Goal: Task Accomplishment & Management: Manage account settings

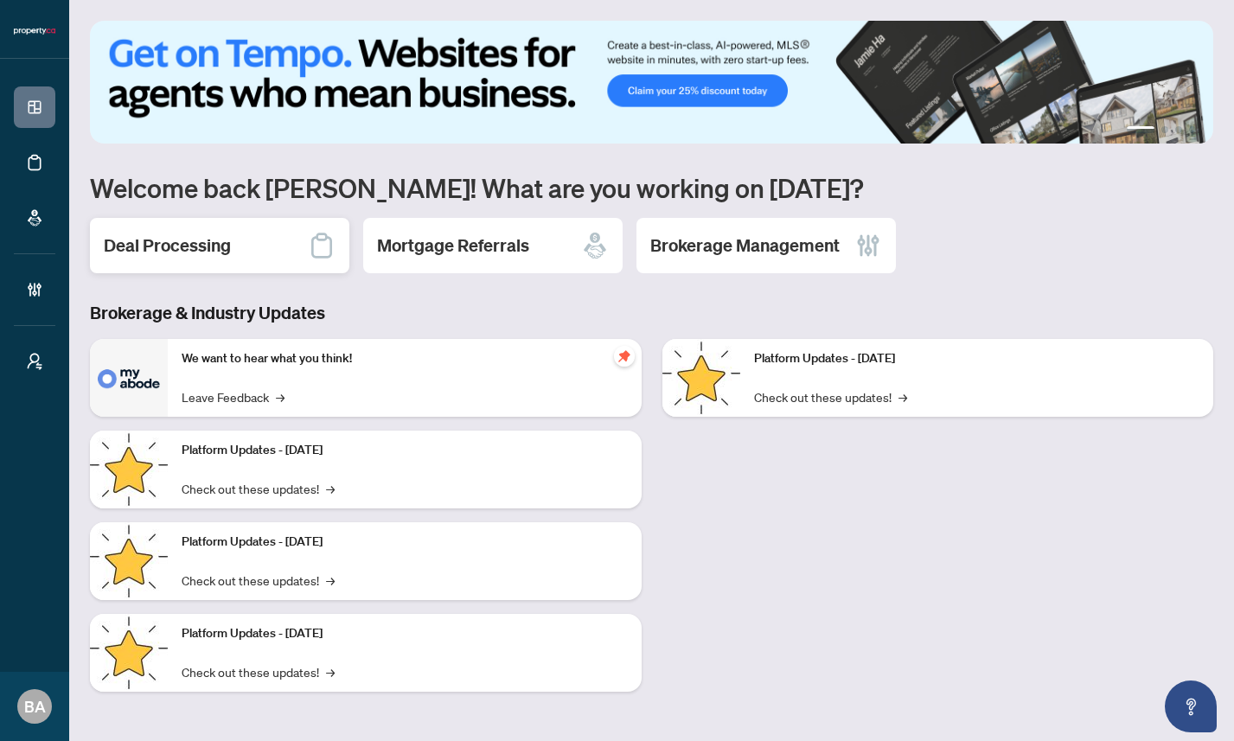
click at [197, 252] on h2 "Deal Processing" at bounding box center [167, 245] width 127 height 24
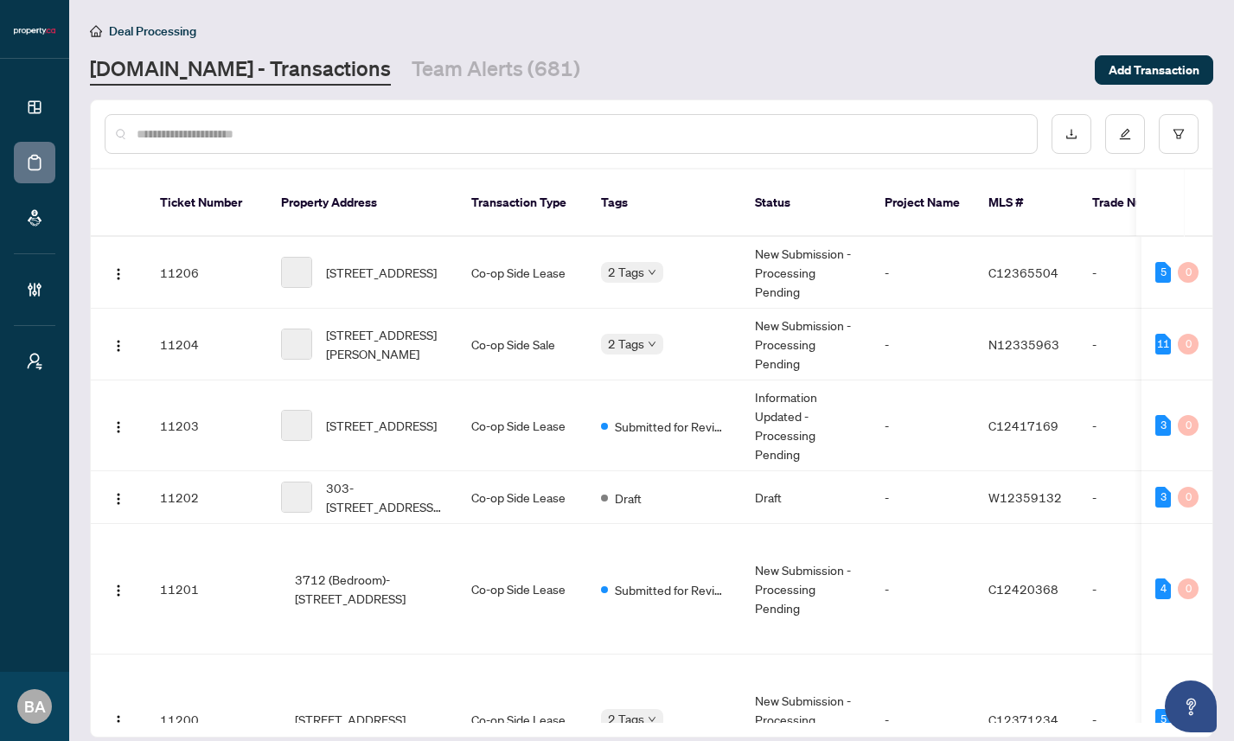
click at [241, 129] on input "text" at bounding box center [580, 133] width 886 height 19
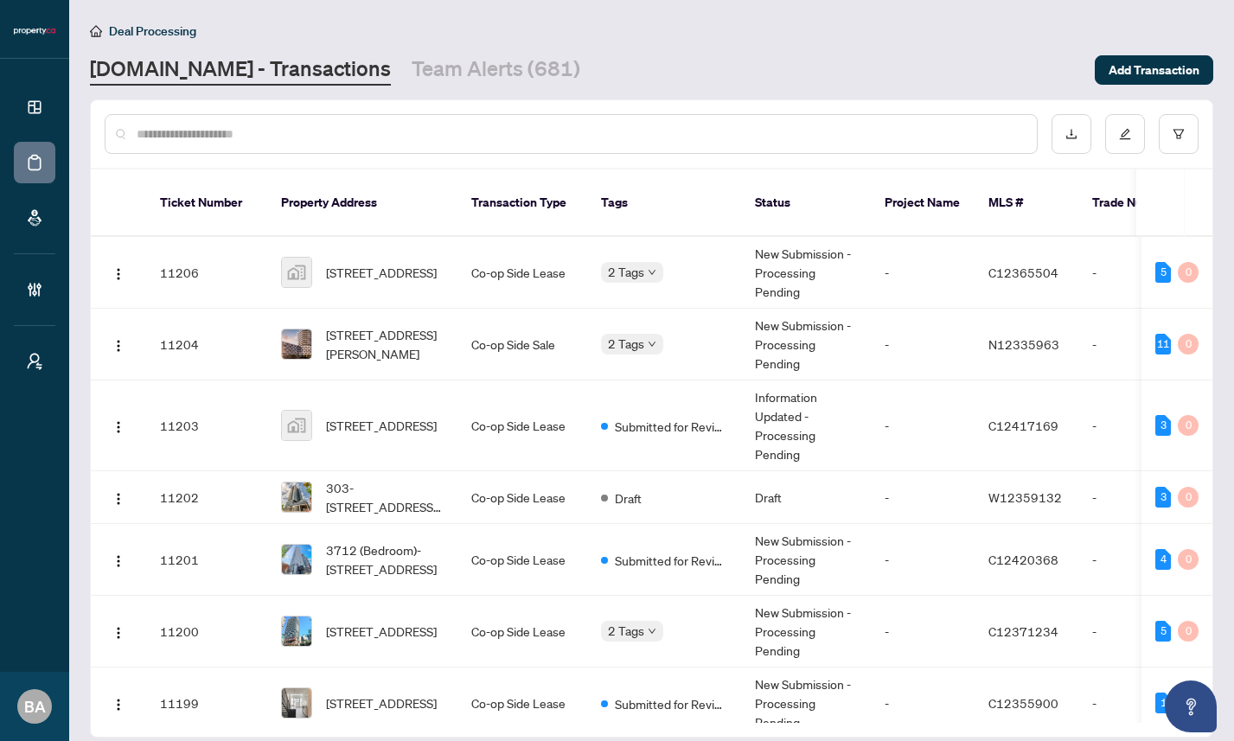
paste input "*****"
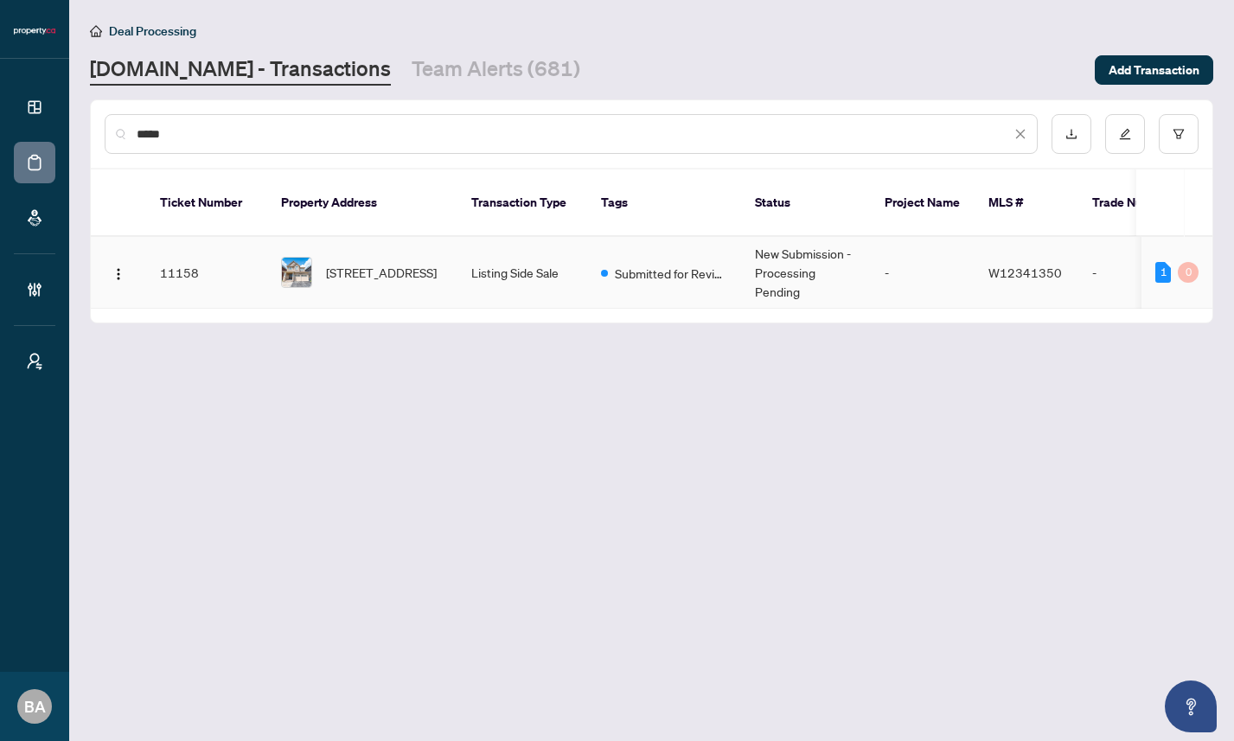
type input "*****"
click at [224, 277] on td "11158" at bounding box center [206, 273] width 121 height 72
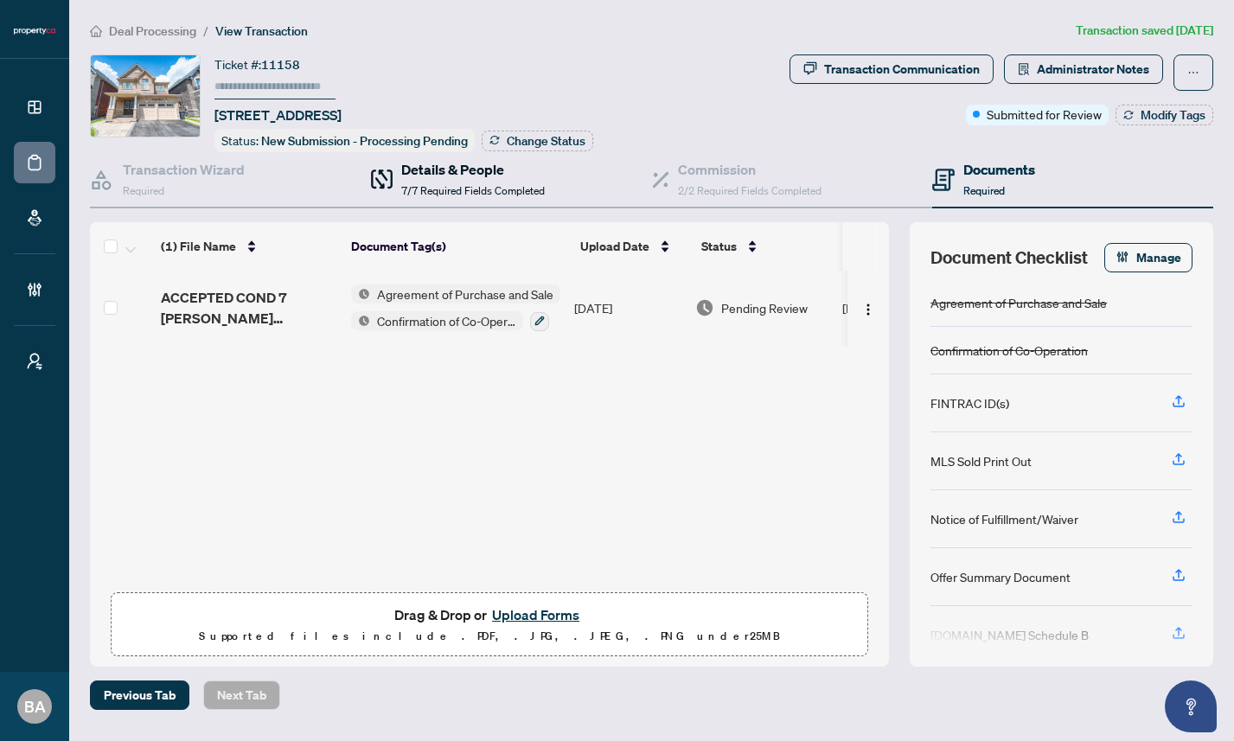
click at [458, 185] on span "7/7 Required Fields Completed" at bounding box center [473, 190] width 144 height 13
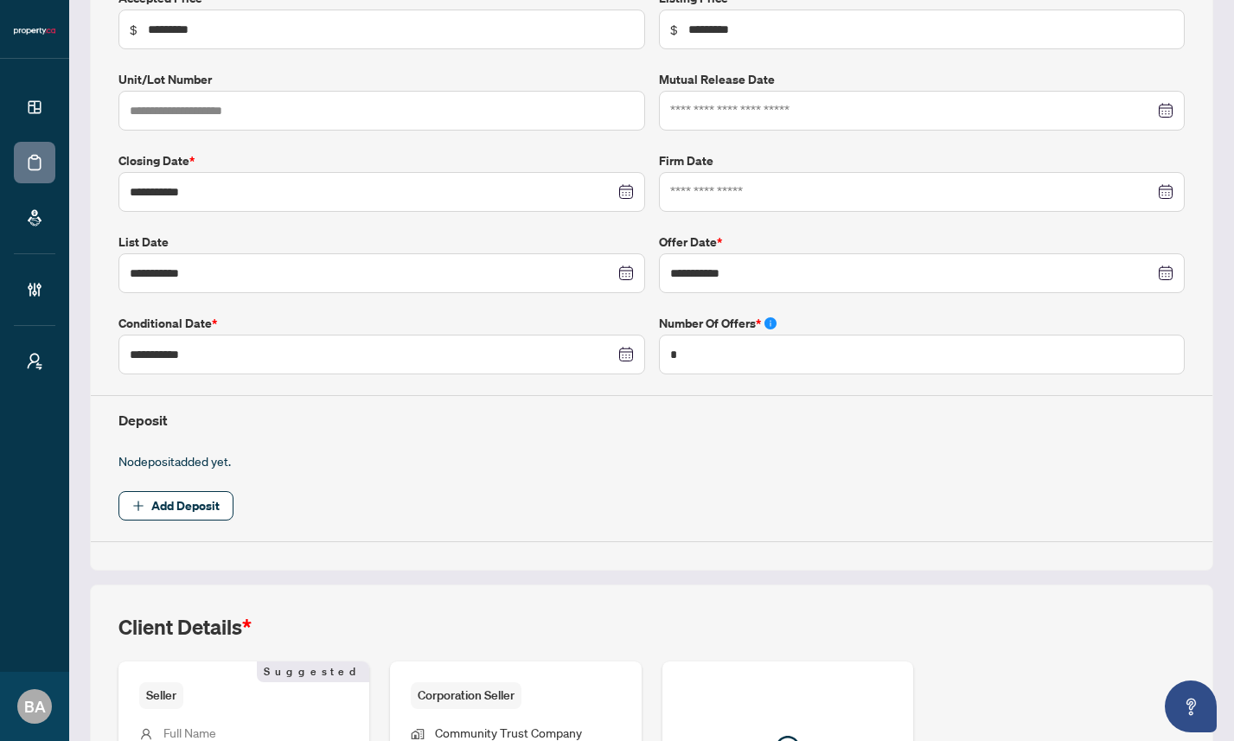
scroll to position [536, 0]
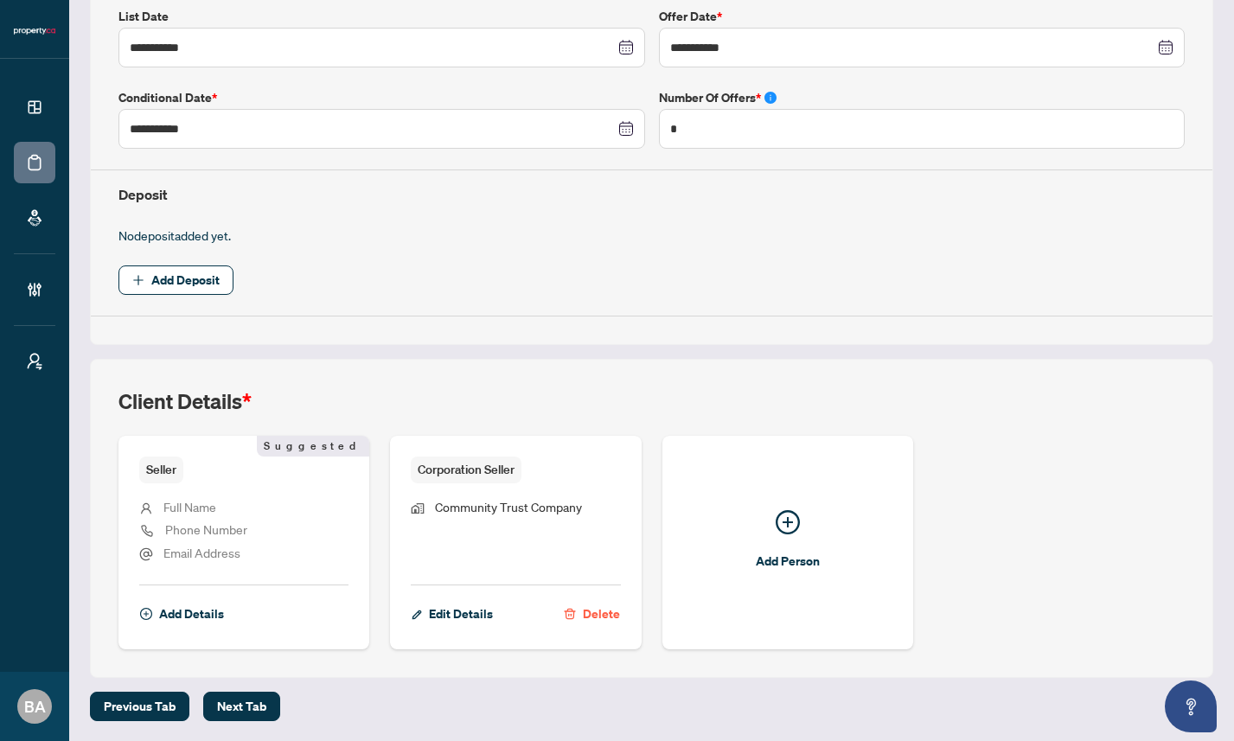
drag, startPoint x: 260, startPoint y: 394, endPoint x: 118, endPoint y: 400, distance: 141.9
click at [118, 400] on div "Client Details *" at bounding box center [651, 411] width 1066 height 48
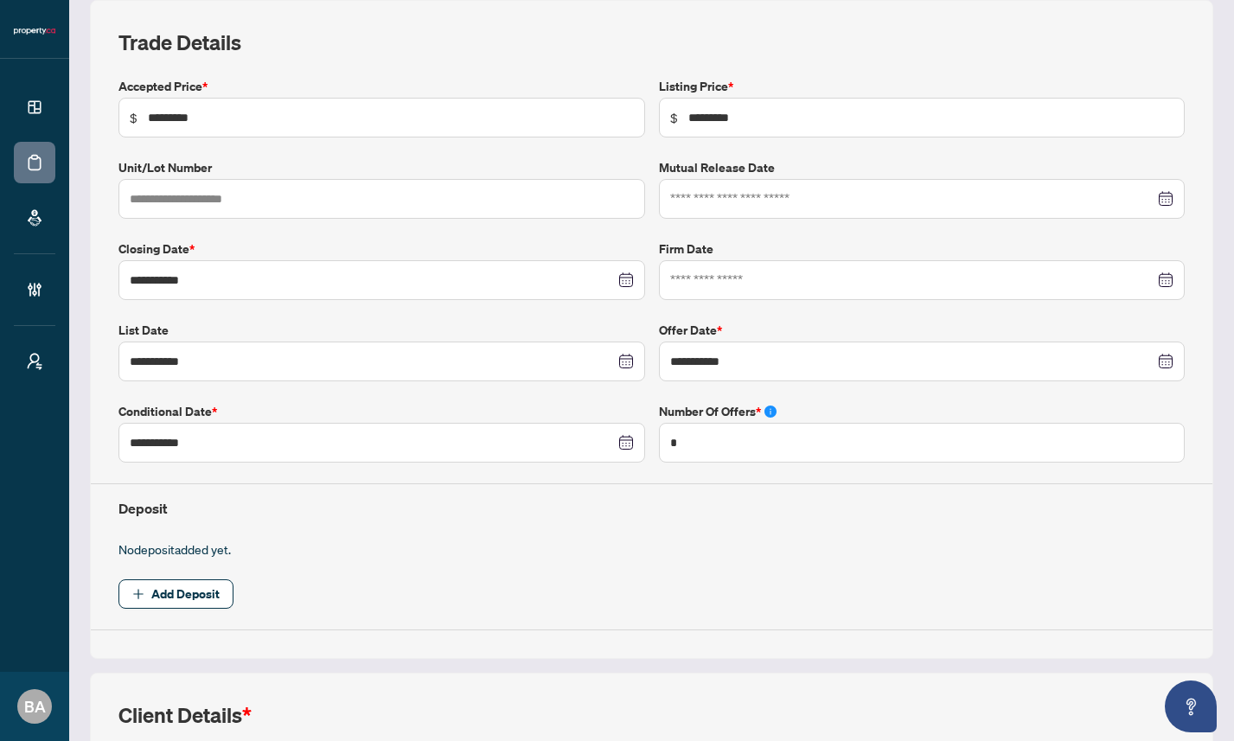
scroll to position [0, 0]
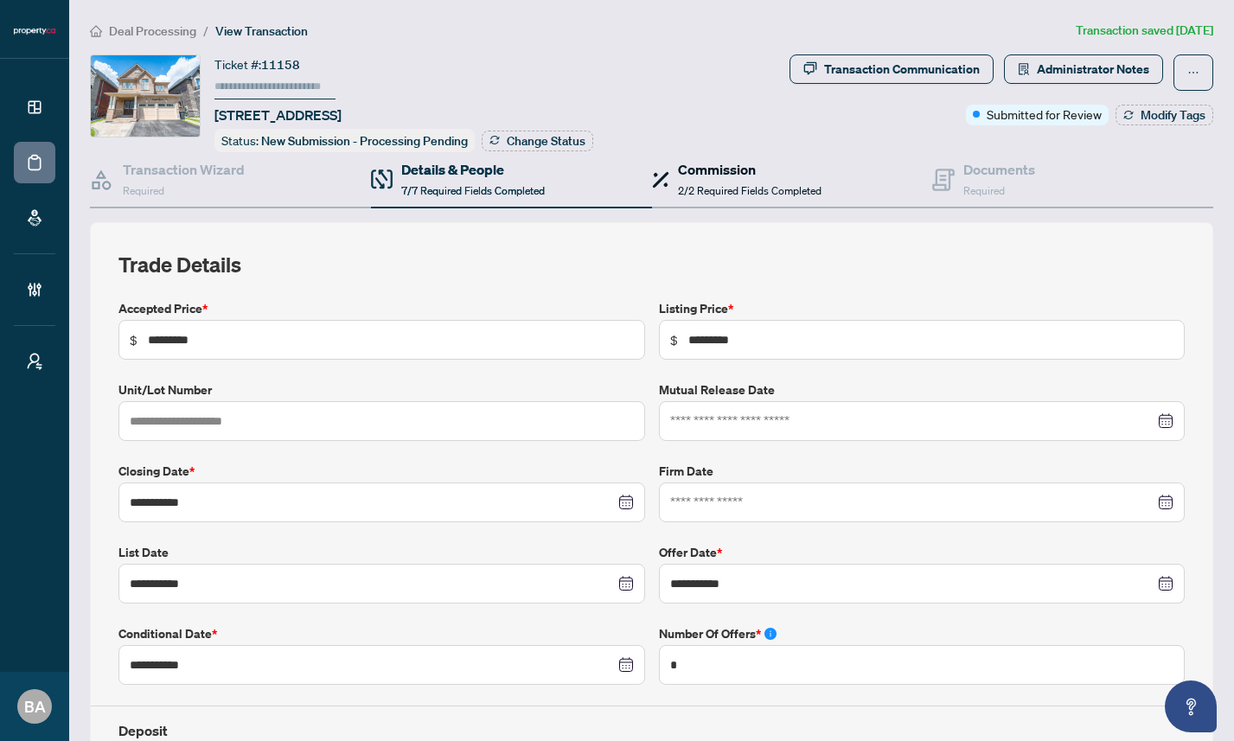
click at [718, 173] on h4 "Commission" at bounding box center [750, 169] width 144 height 21
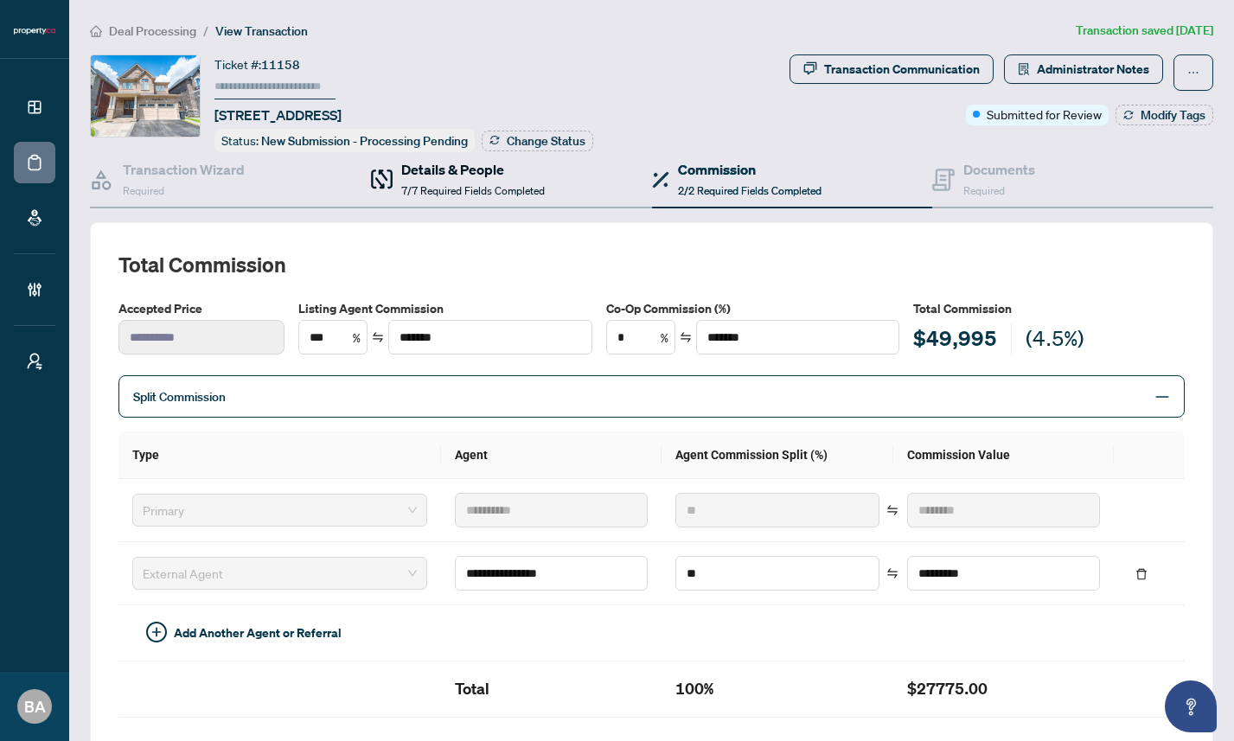
click at [446, 180] on div "Details & People 7/7 Required Fields Completed" at bounding box center [473, 179] width 144 height 41
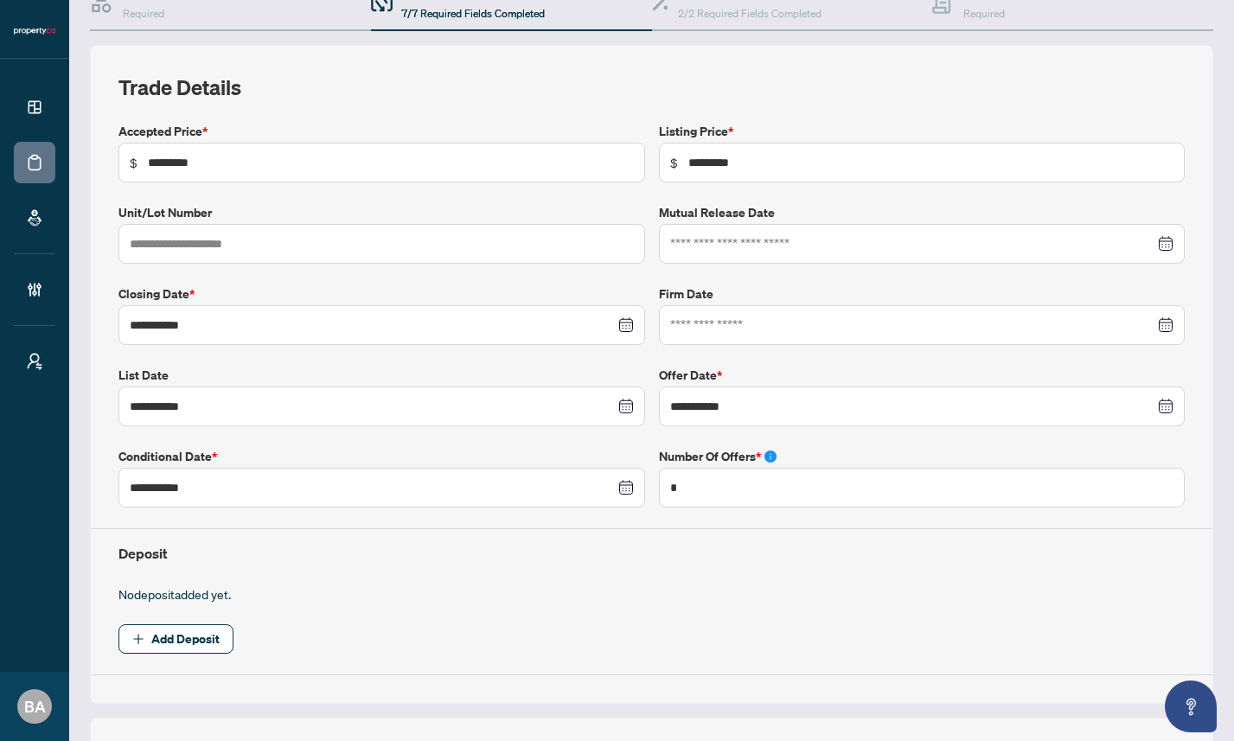
scroll to position [536, 0]
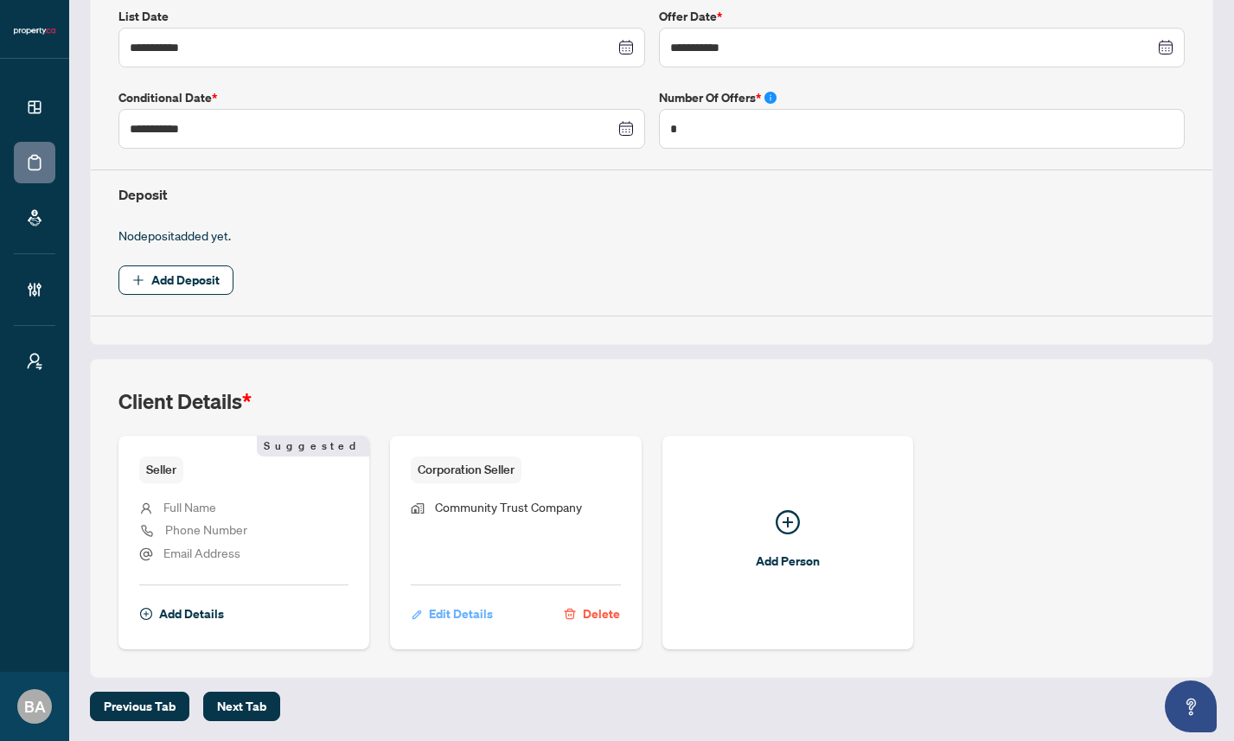
click at [449, 613] on span "Edit Details" at bounding box center [461, 614] width 64 height 28
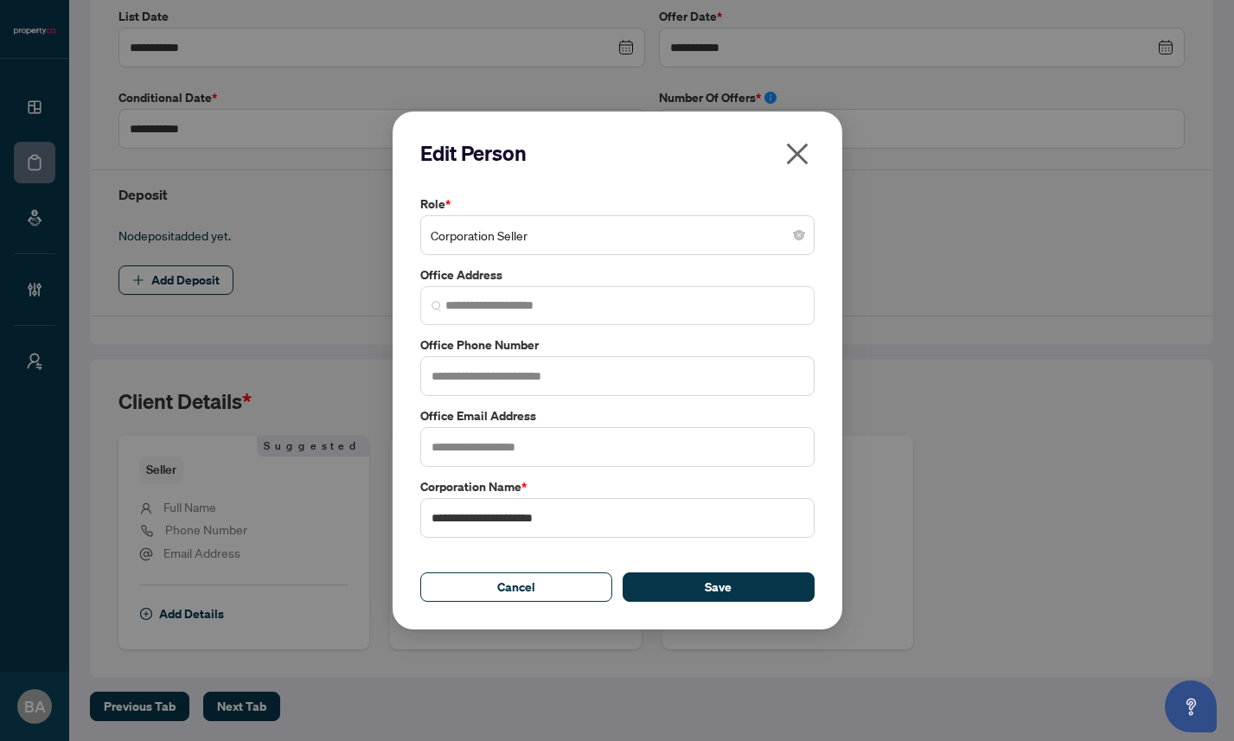
click at [795, 151] on icon "close" at bounding box center [797, 155] width 22 height 22
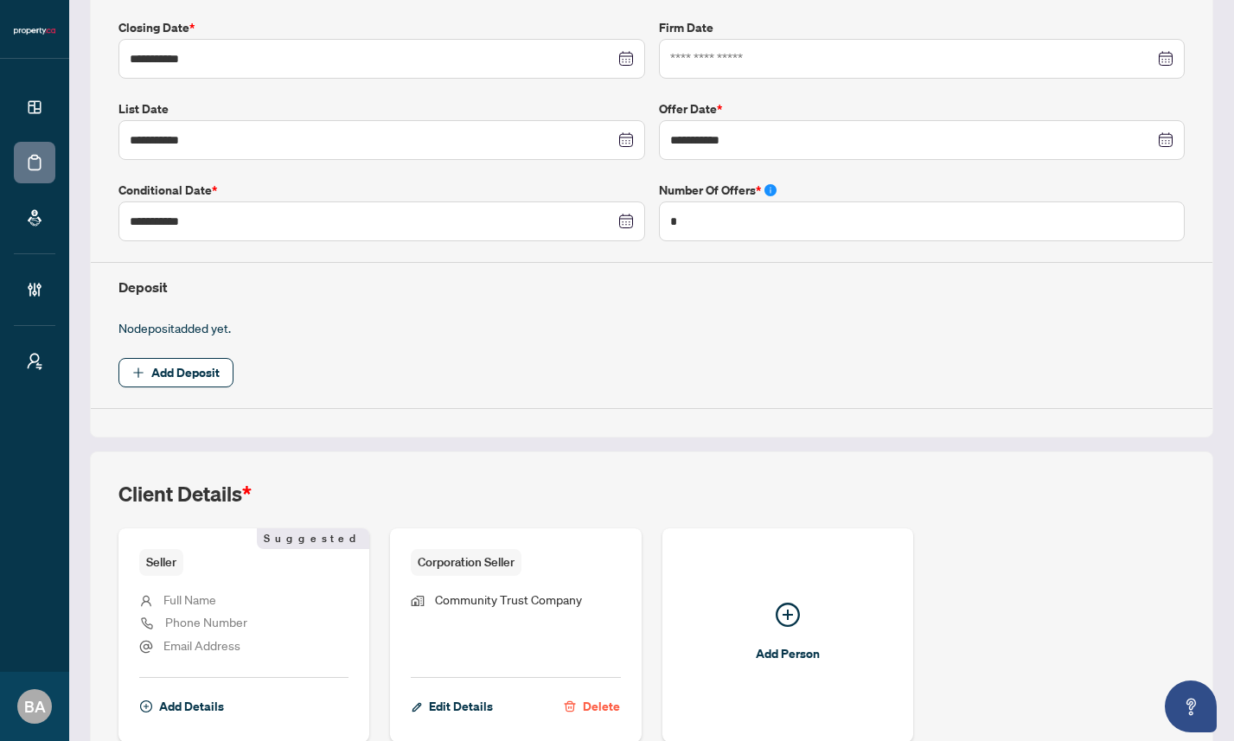
click at [616, 294] on h4 "Deposit" at bounding box center [651, 287] width 1066 height 21
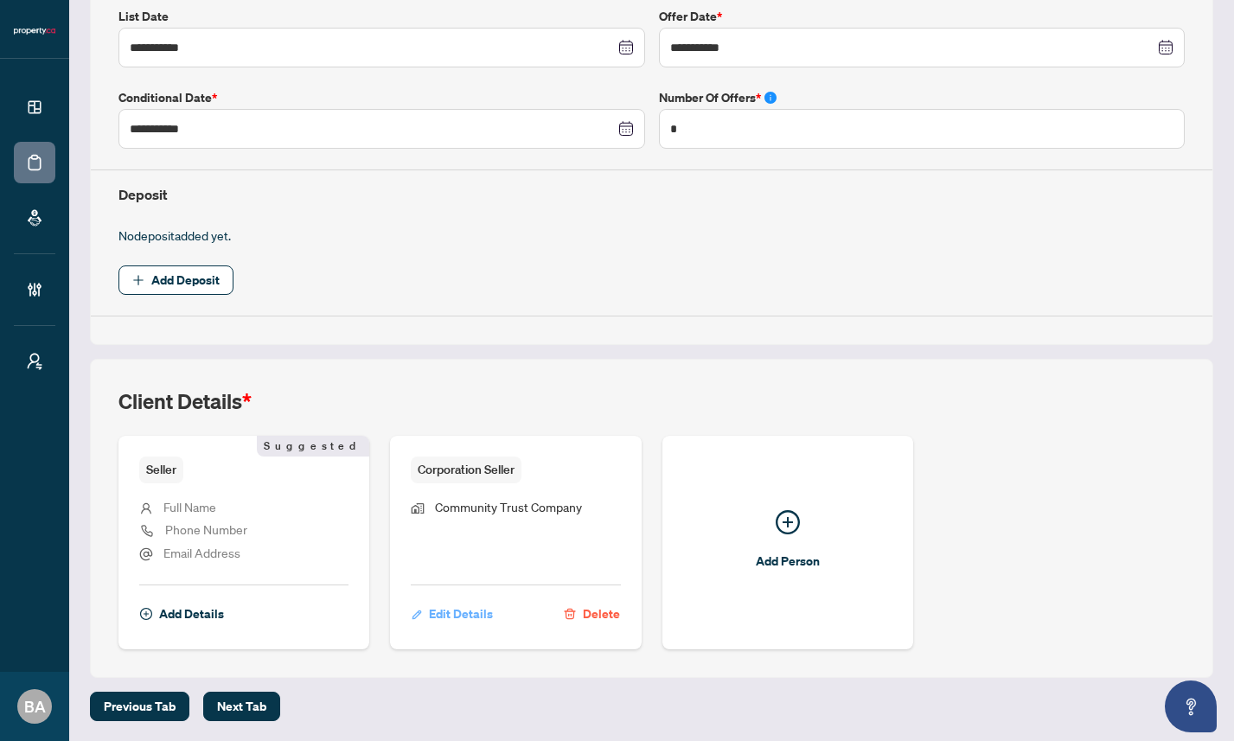
click at [462, 611] on span "Edit Details" at bounding box center [461, 614] width 64 height 28
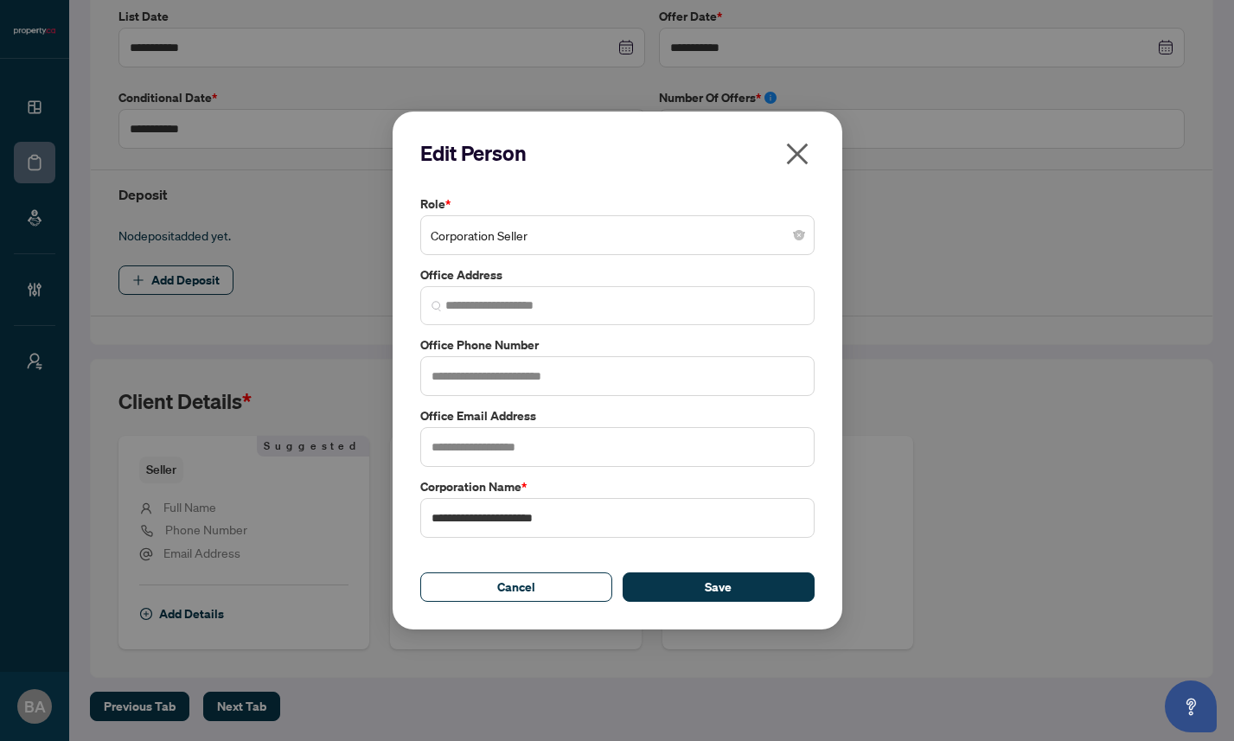
click at [800, 153] on icon "close" at bounding box center [797, 154] width 28 height 28
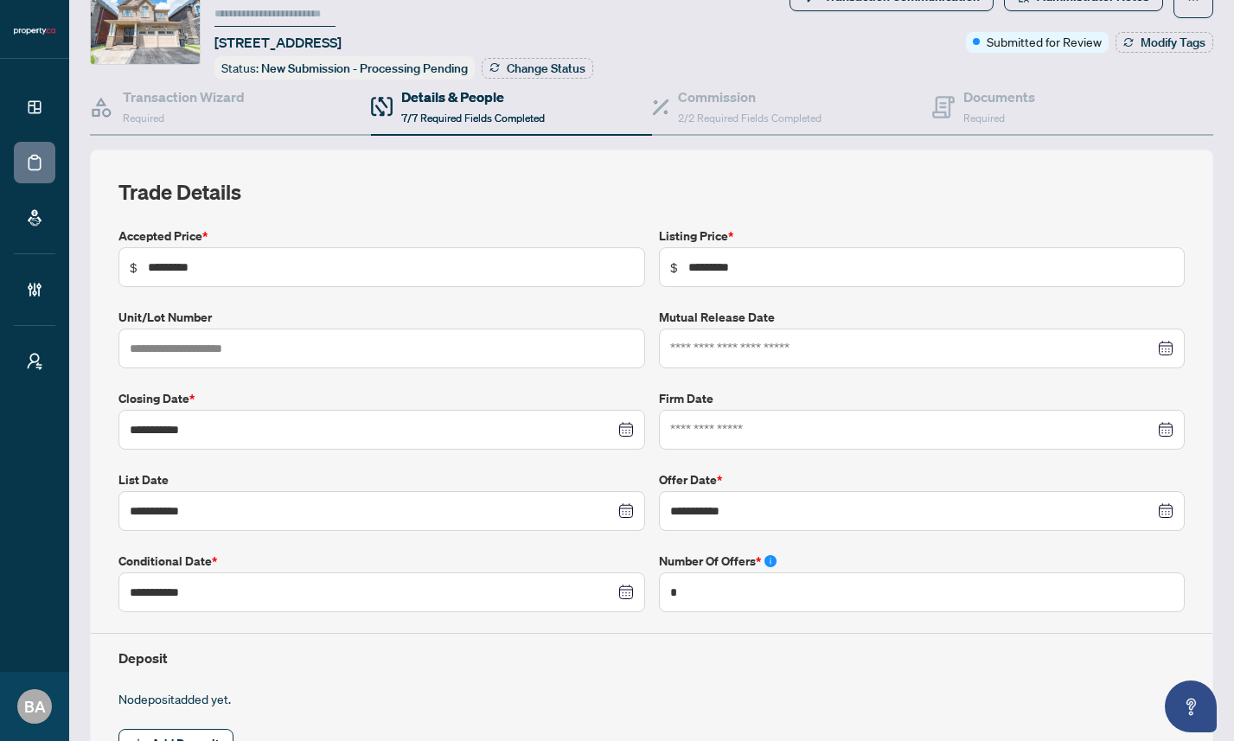
scroll to position [0, 0]
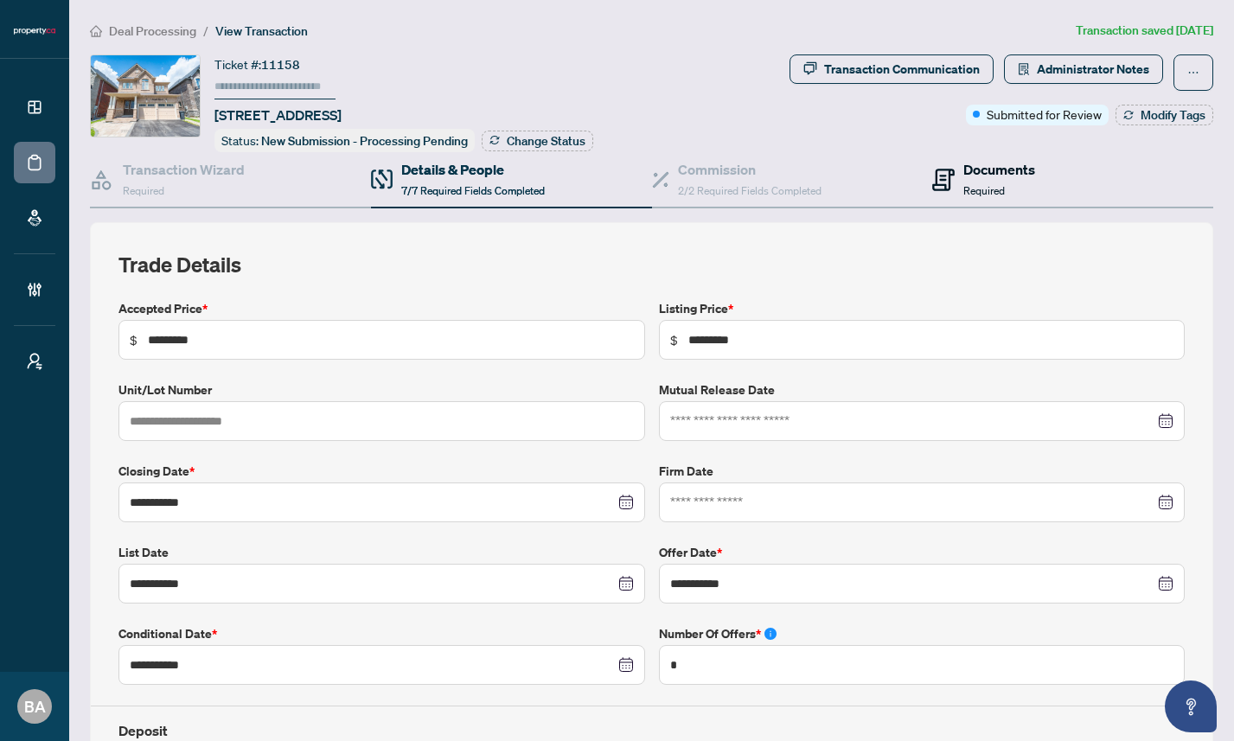
click at [963, 184] on span "Required" at bounding box center [983, 190] width 41 height 13
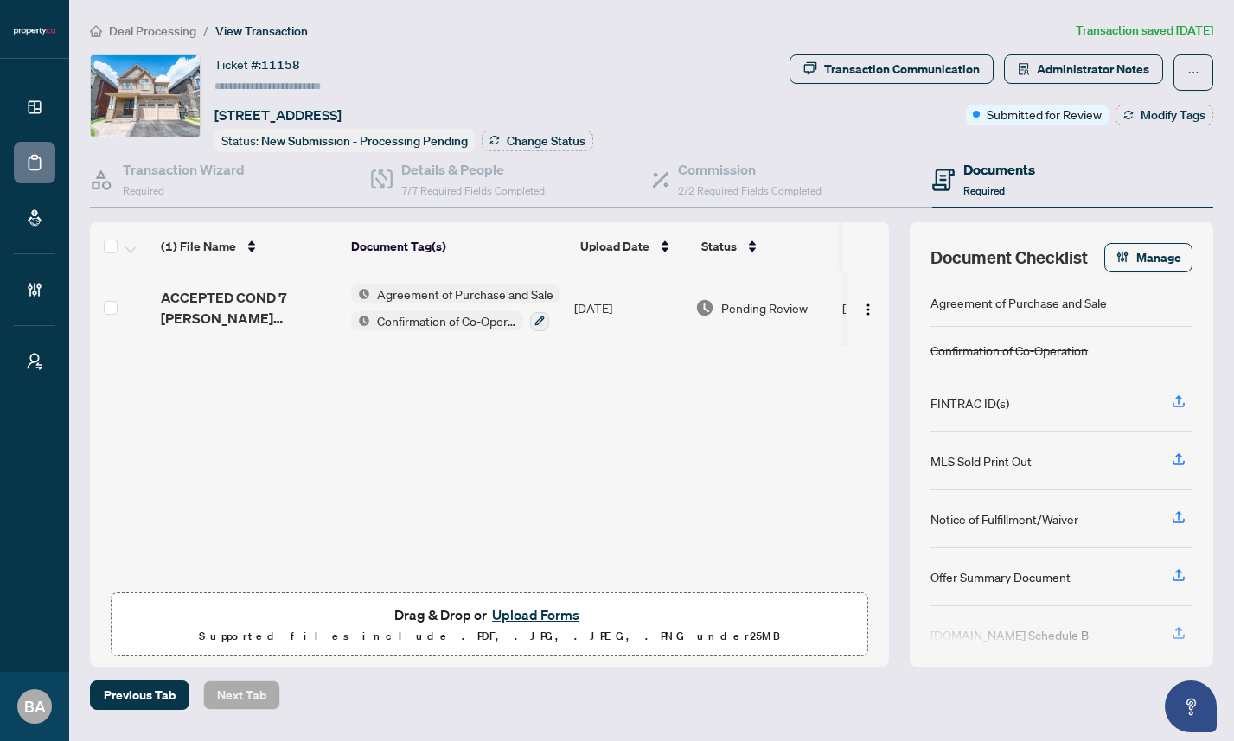
click at [219, 309] on span "ACCEPTED COND 7 [PERSON_NAME] [PERSON_NAME].pdf" at bounding box center [249, 307] width 176 height 41
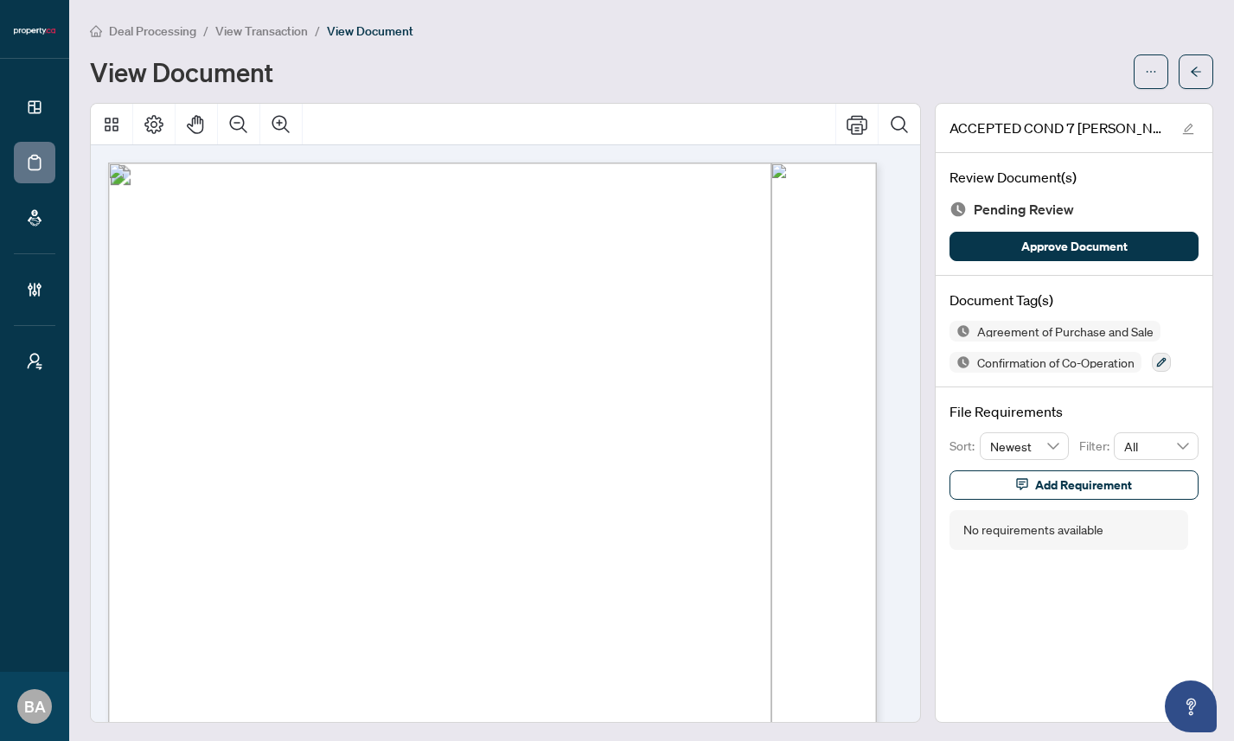
click at [262, 30] on span "View Transaction" at bounding box center [261, 31] width 92 height 16
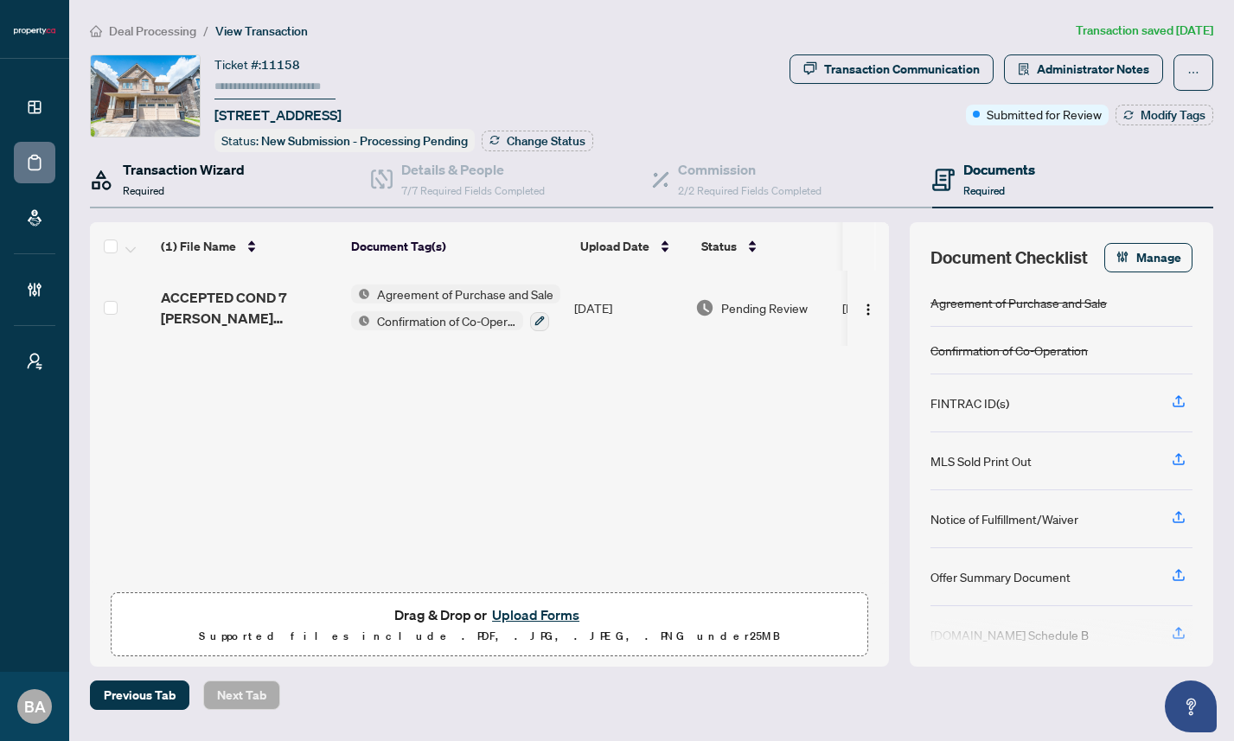
click at [201, 184] on div "Transaction Wizard Required" at bounding box center [184, 179] width 122 height 41
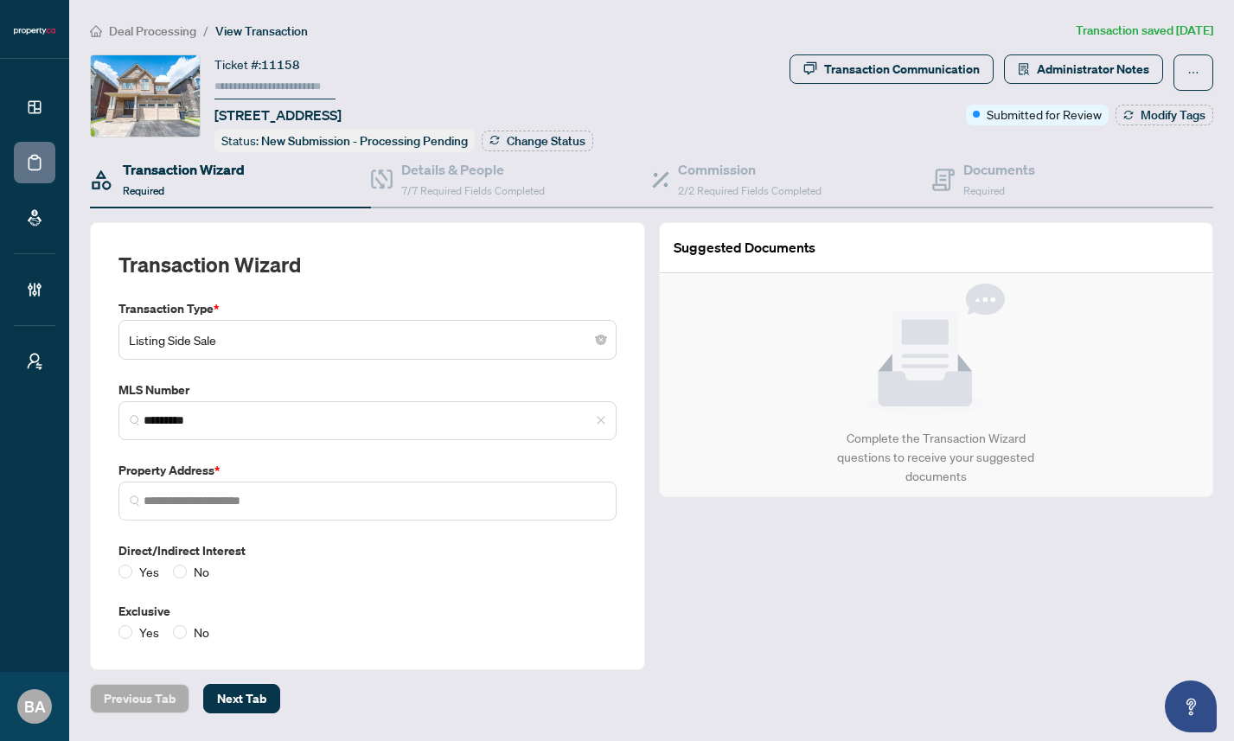
type input "**********"
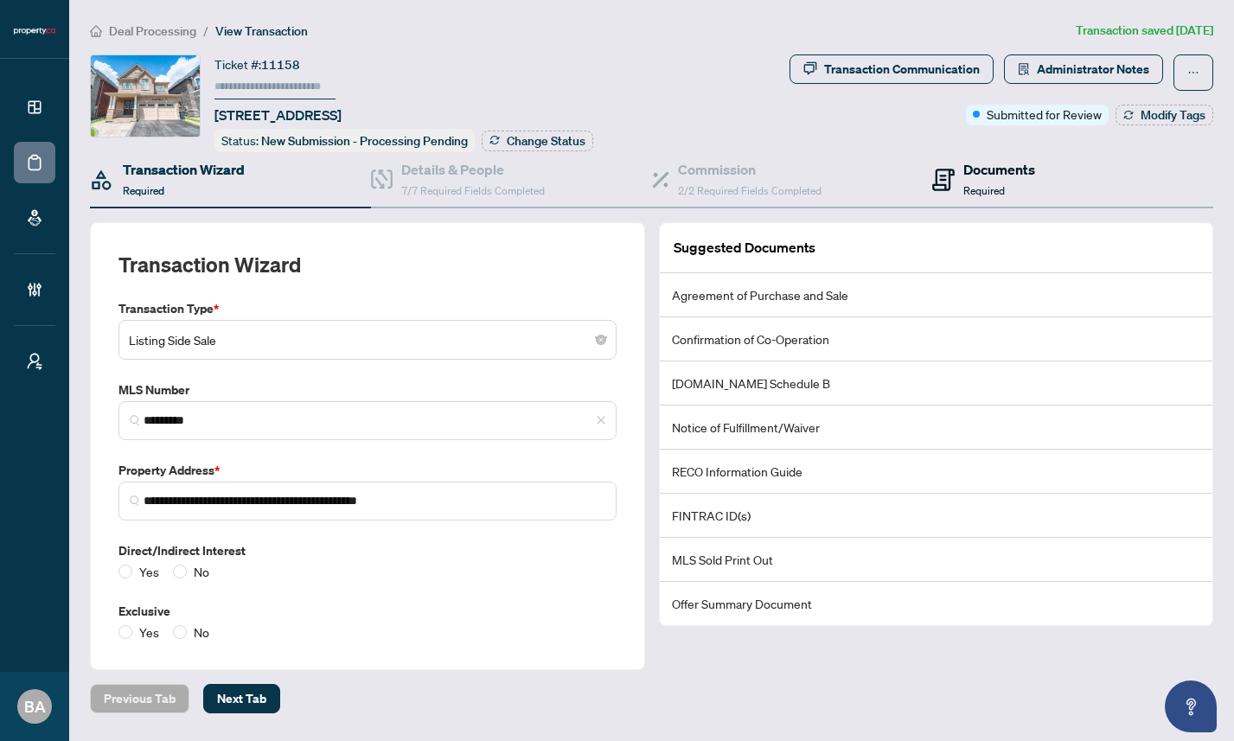
click at [996, 184] on span "Required" at bounding box center [983, 190] width 41 height 13
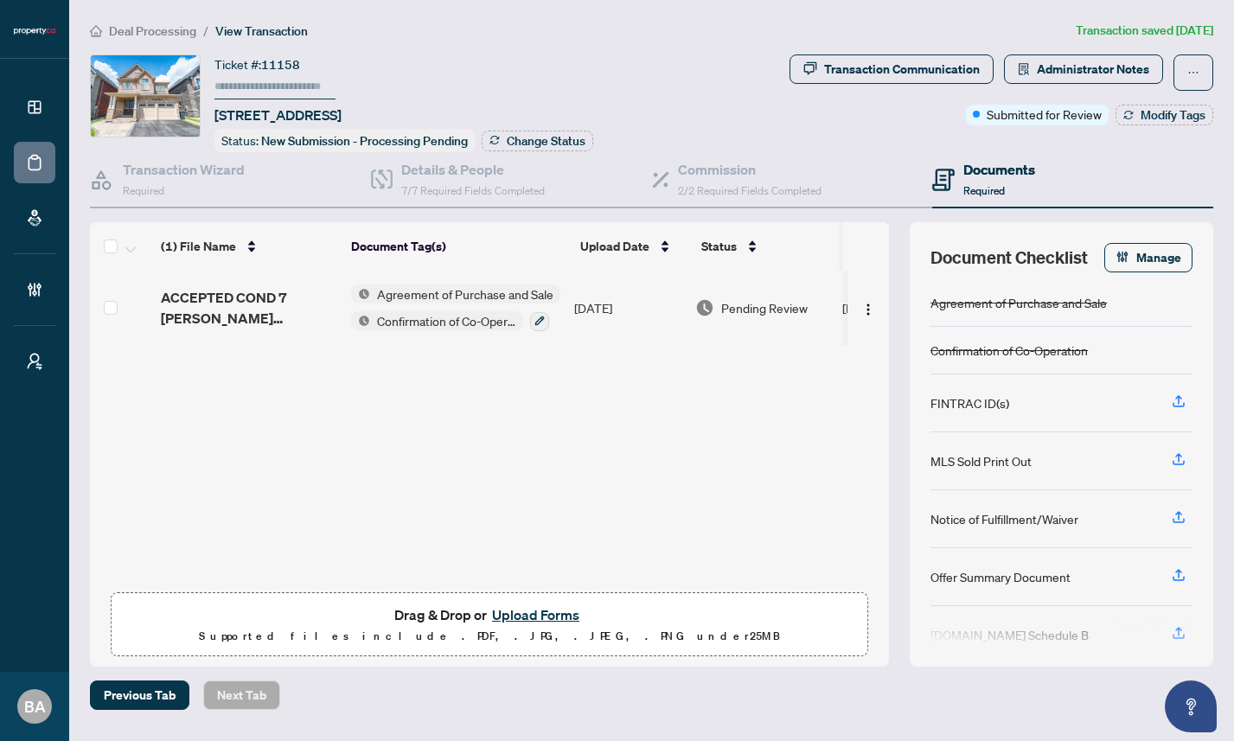
click at [239, 313] on span "ACCEPTED COND 7 [PERSON_NAME] [PERSON_NAME].pdf" at bounding box center [249, 307] width 176 height 41
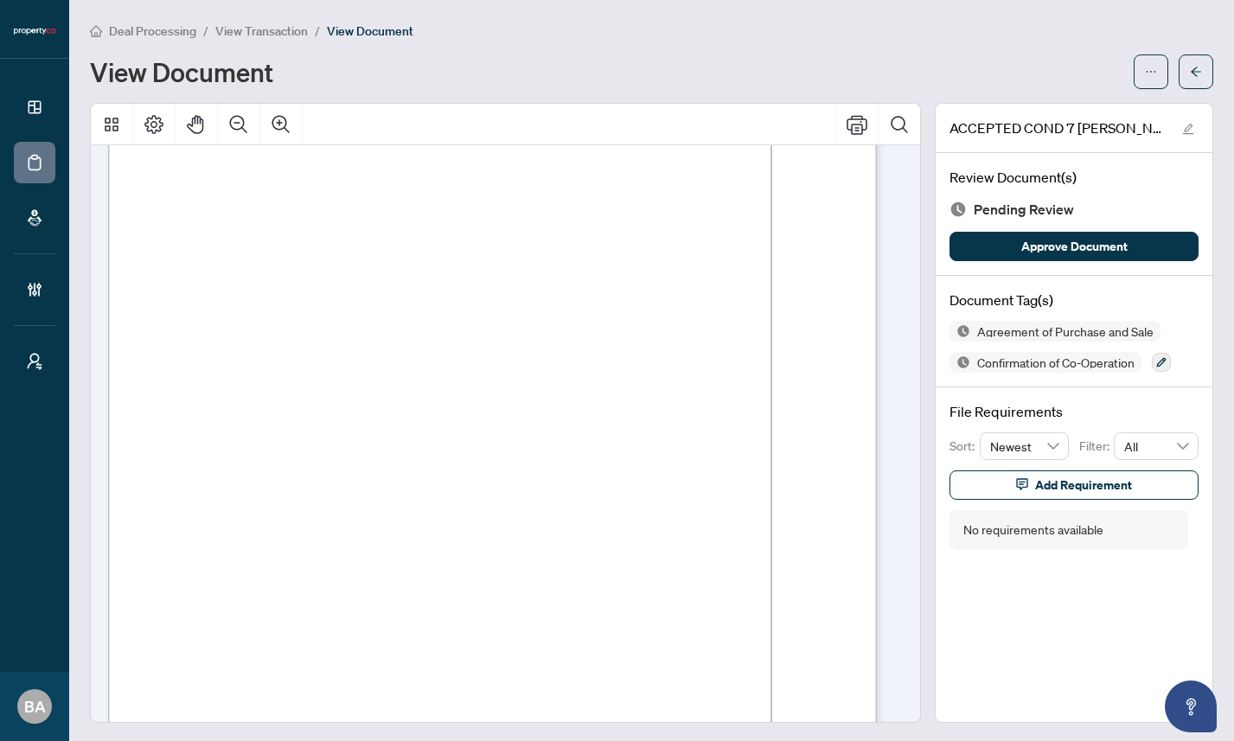
scroll to position [4160, 0]
click at [256, 29] on span "View Transaction" at bounding box center [261, 31] width 92 height 16
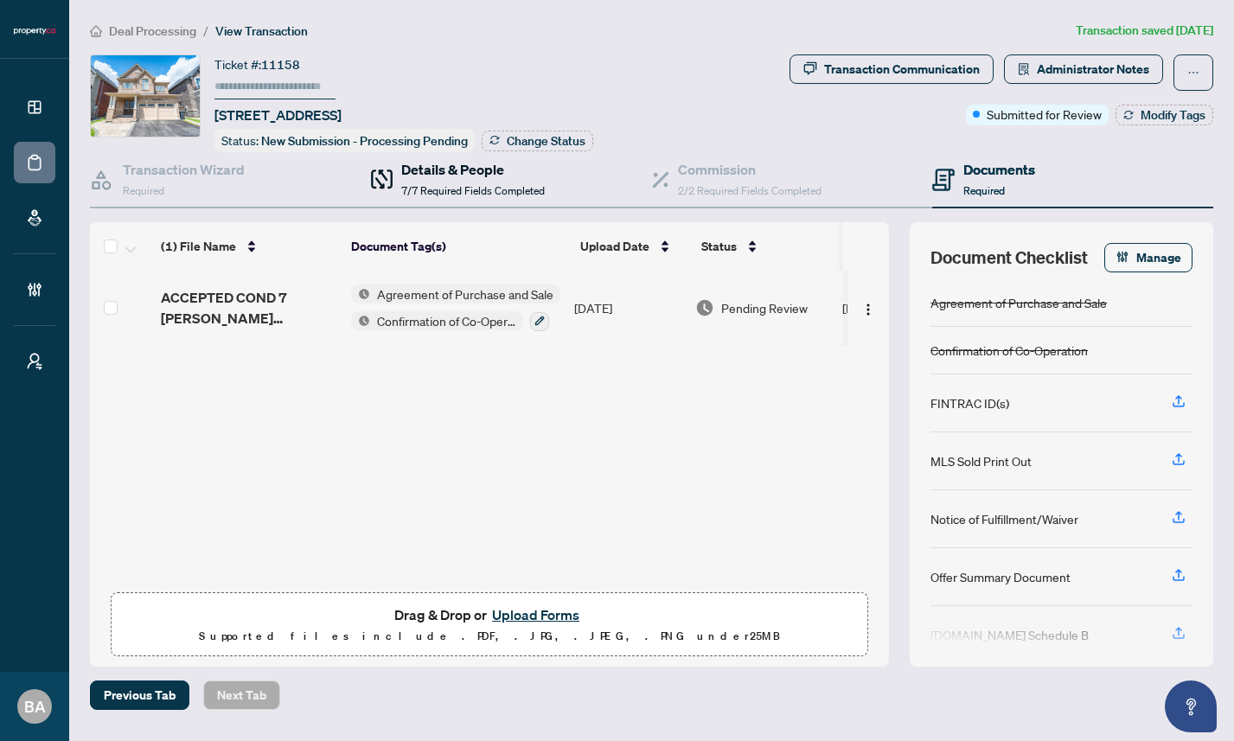
click at [443, 181] on div "Details & People 7/7 Required Fields Completed" at bounding box center [473, 179] width 144 height 41
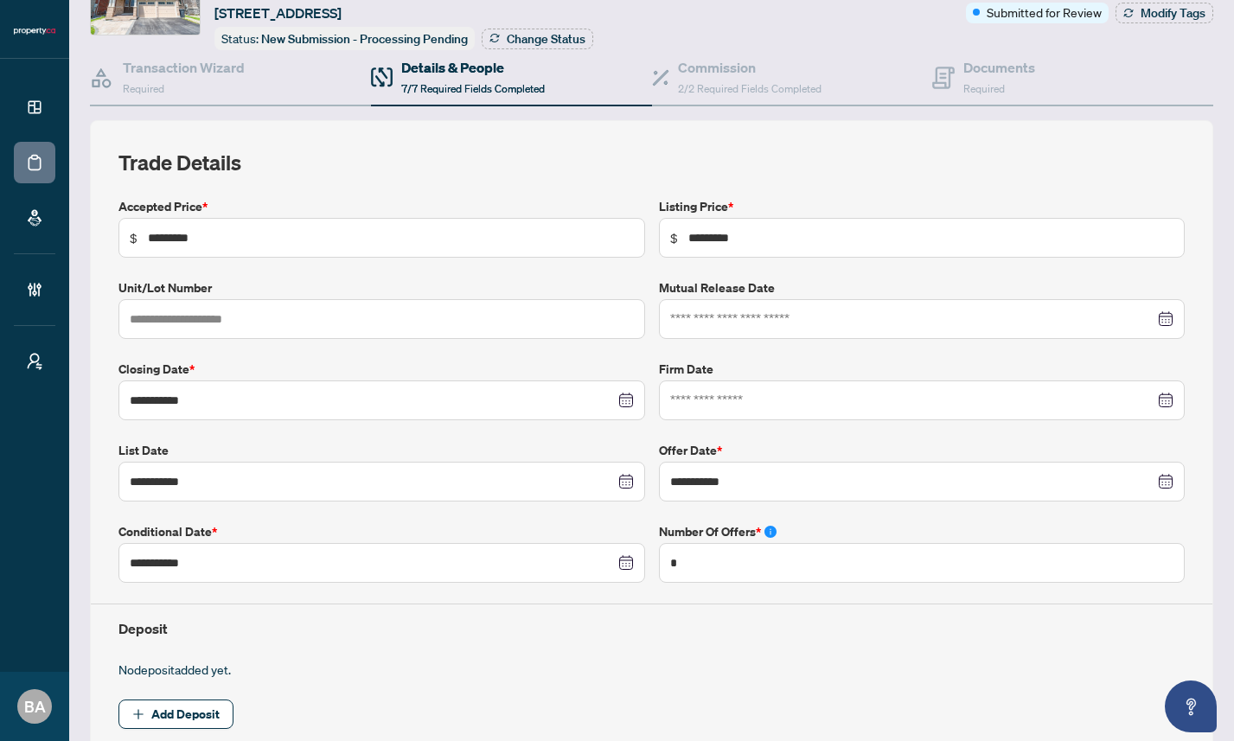
scroll to position [536, 0]
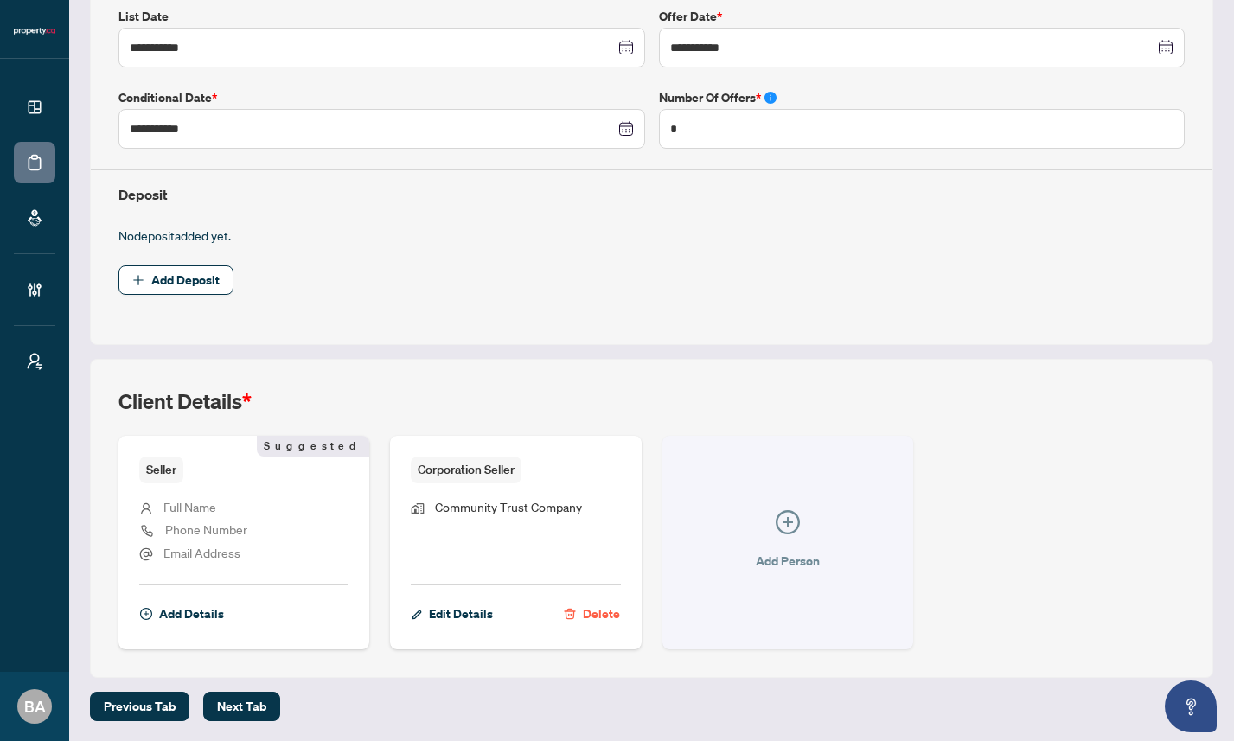
click at [784, 555] on span "Add Person" at bounding box center [788, 561] width 64 height 28
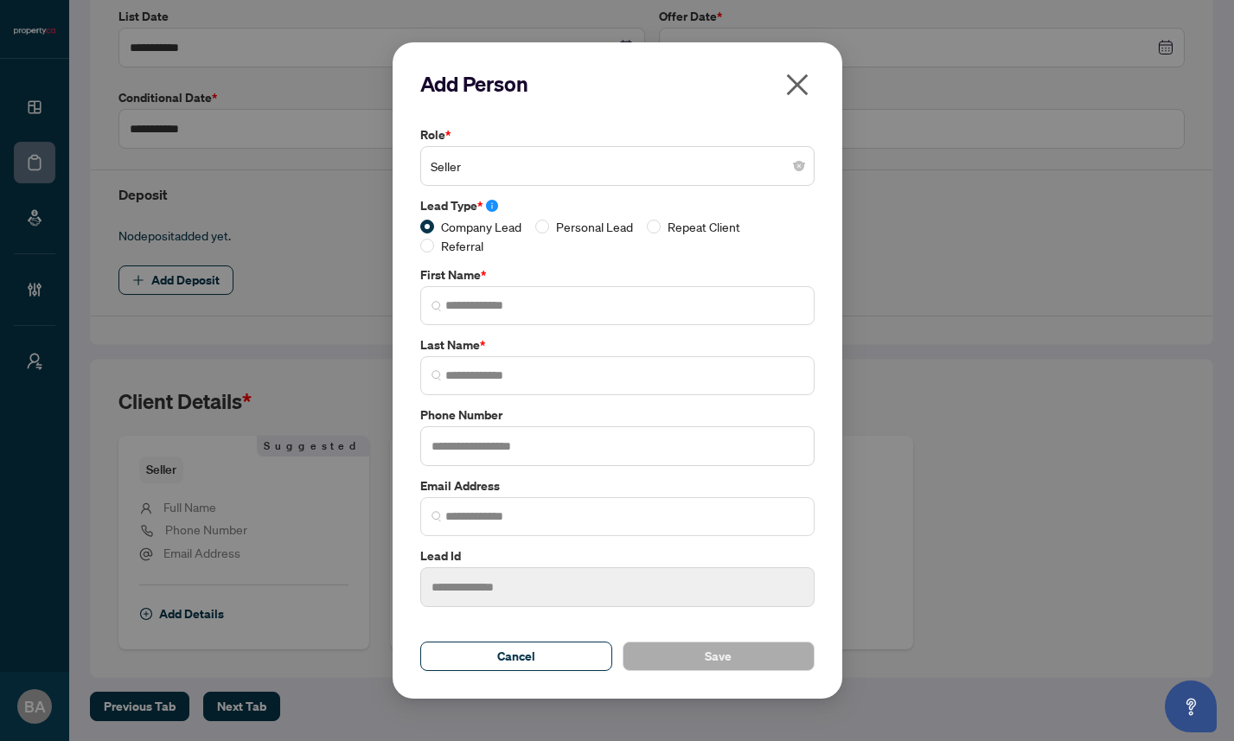
click at [527, 166] on span "Seller" at bounding box center [617, 166] width 373 height 33
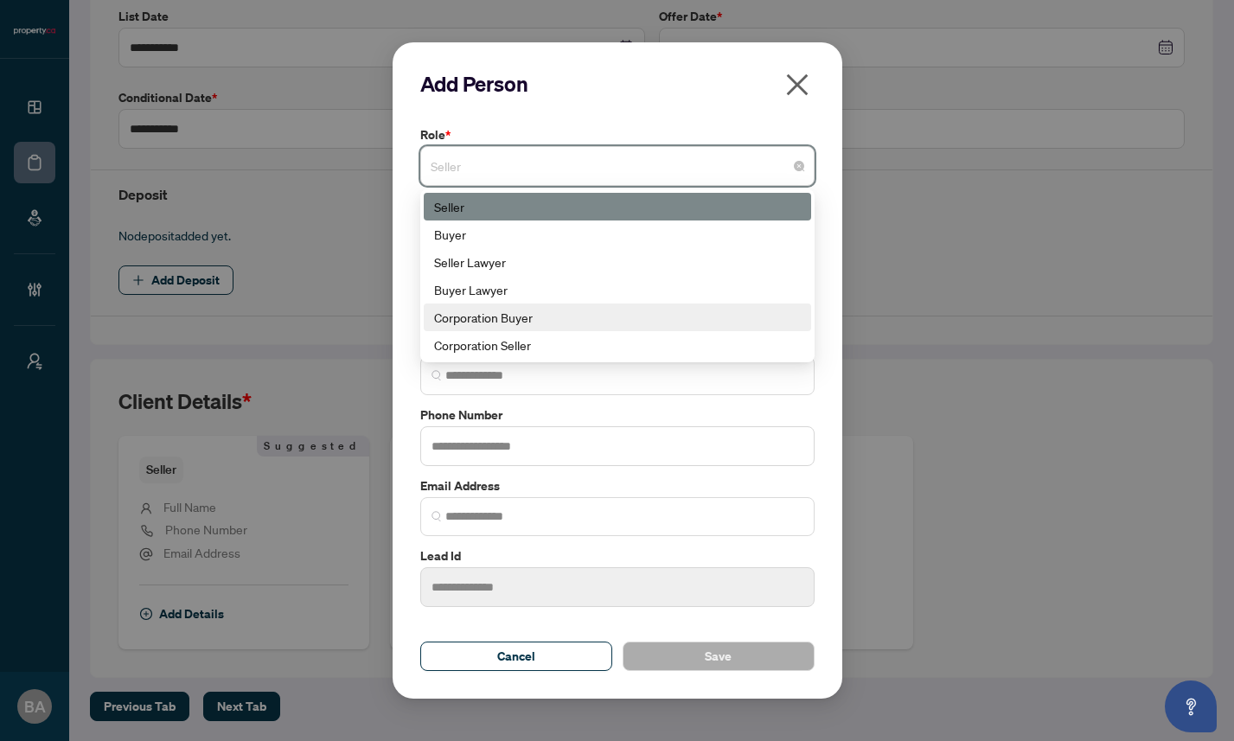
click at [517, 317] on div "Corporation Buyer" at bounding box center [617, 317] width 367 height 19
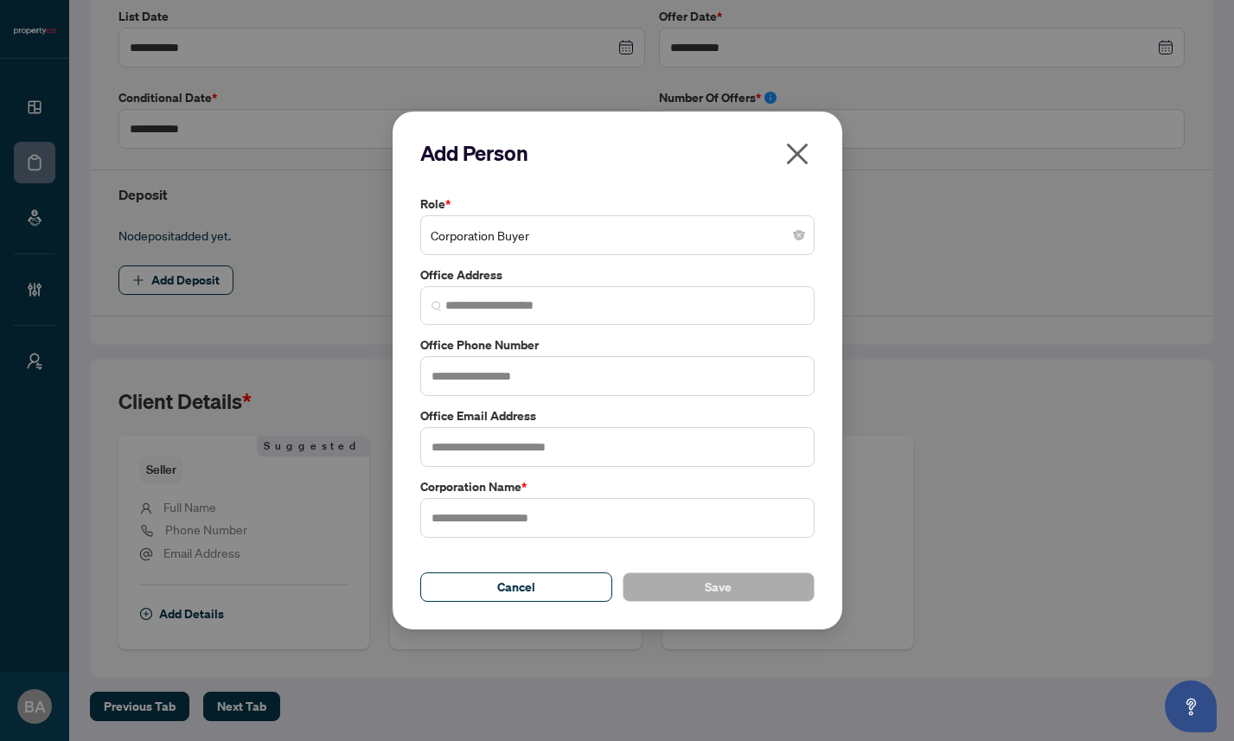
click at [531, 271] on label "Office Address" at bounding box center [617, 274] width 394 height 19
click at [800, 157] on icon "close" at bounding box center [797, 155] width 22 height 22
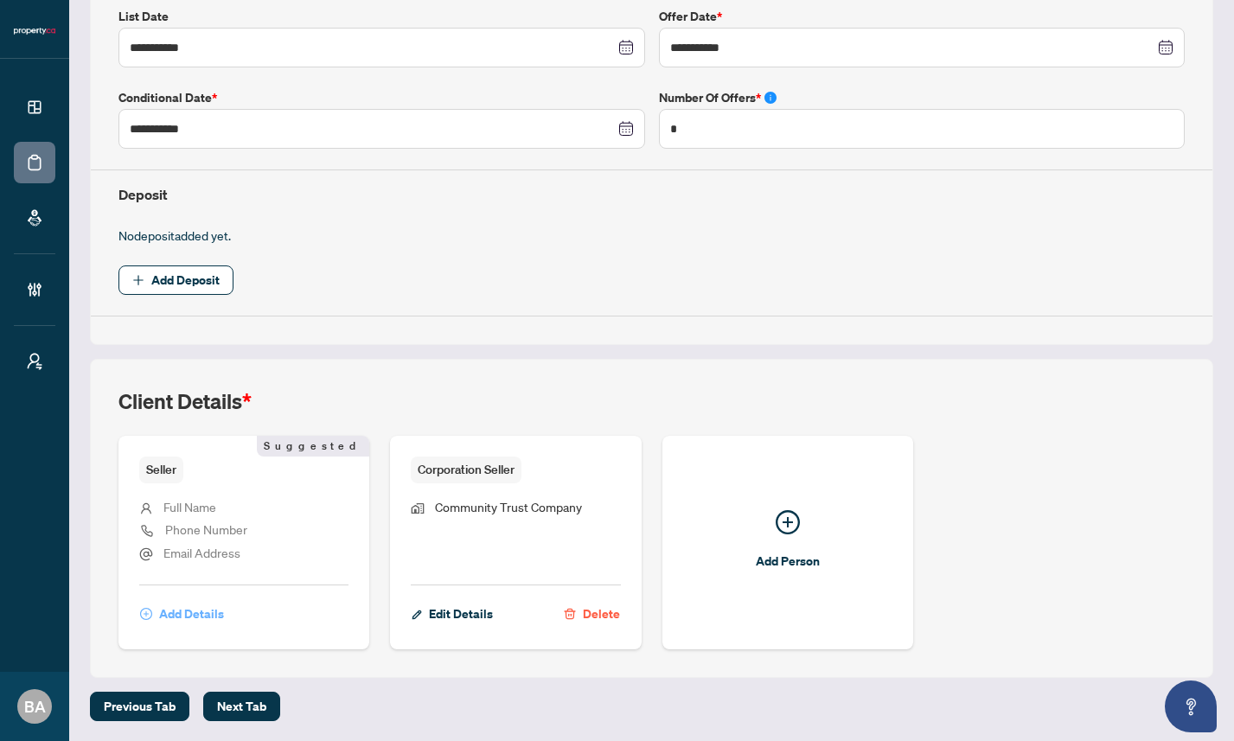
click at [191, 613] on span "Add Details" at bounding box center [191, 614] width 65 height 28
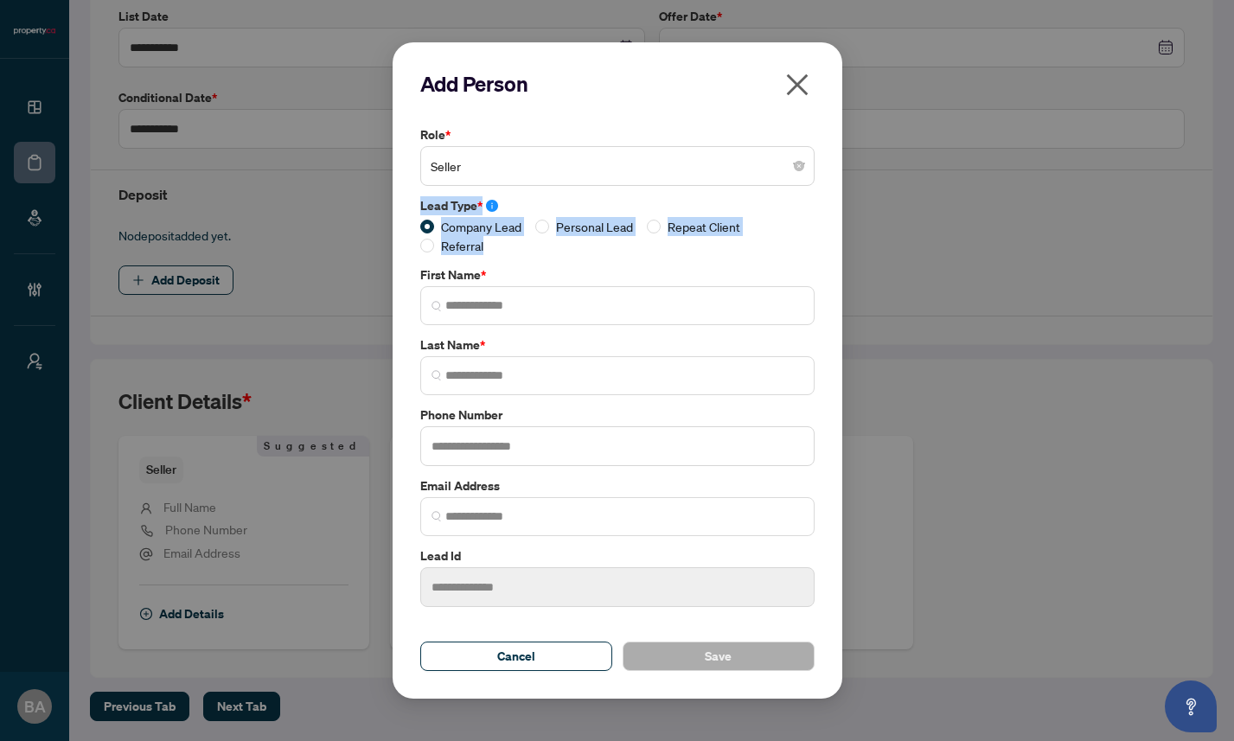
drag, startPoint x: 492, startPoint y: 244, endPoint x: 405, endPoint y: 204, distance: 95.2
click at [405, 204] on div "Add Person Role * Seller Lead Type * Company Lead Personal Lead Repeat Client R…" at bounding box center [617, 370] width 450 height 656
click at [530, 258] on div "Role * Seller Lead Type * Company Lead Personal Lead Repeat Client Referral Fir…" at bounding box center [617, 366] width 405 height 482
click at [509, 246] on div "Company Lead Personal Lead Repeat Client Referral" at bounding box center [617, 236] width 394 height 38
drag, startPoint x: 509, startPoint y: 247, endPoint x: 418, endPoint y: 207, distance: 99.9
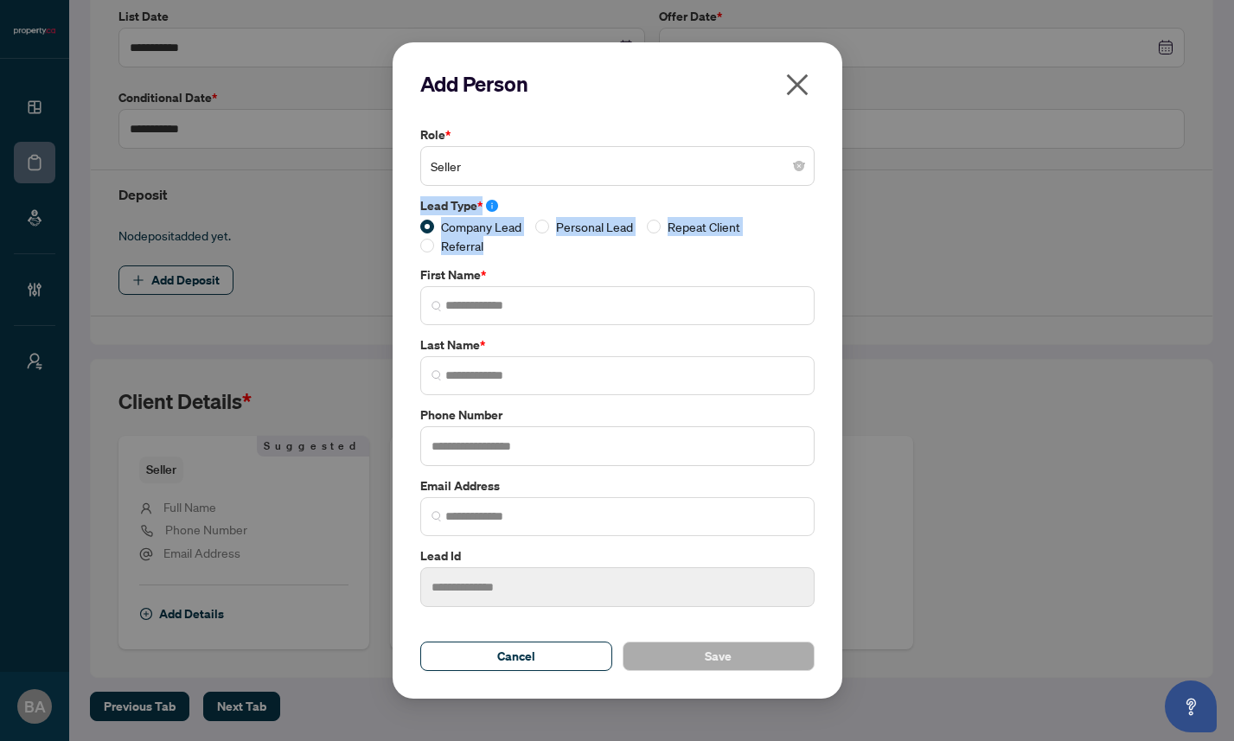
click at [418, 207] on div "Lead Type * Company Lead Personal Lead Repeat Client Referral" at bounding box center [617, 225] width 405 height 59
click at [529, 200] on label "Lead Type *" at bounding box center [617, 205] width 394 height 19
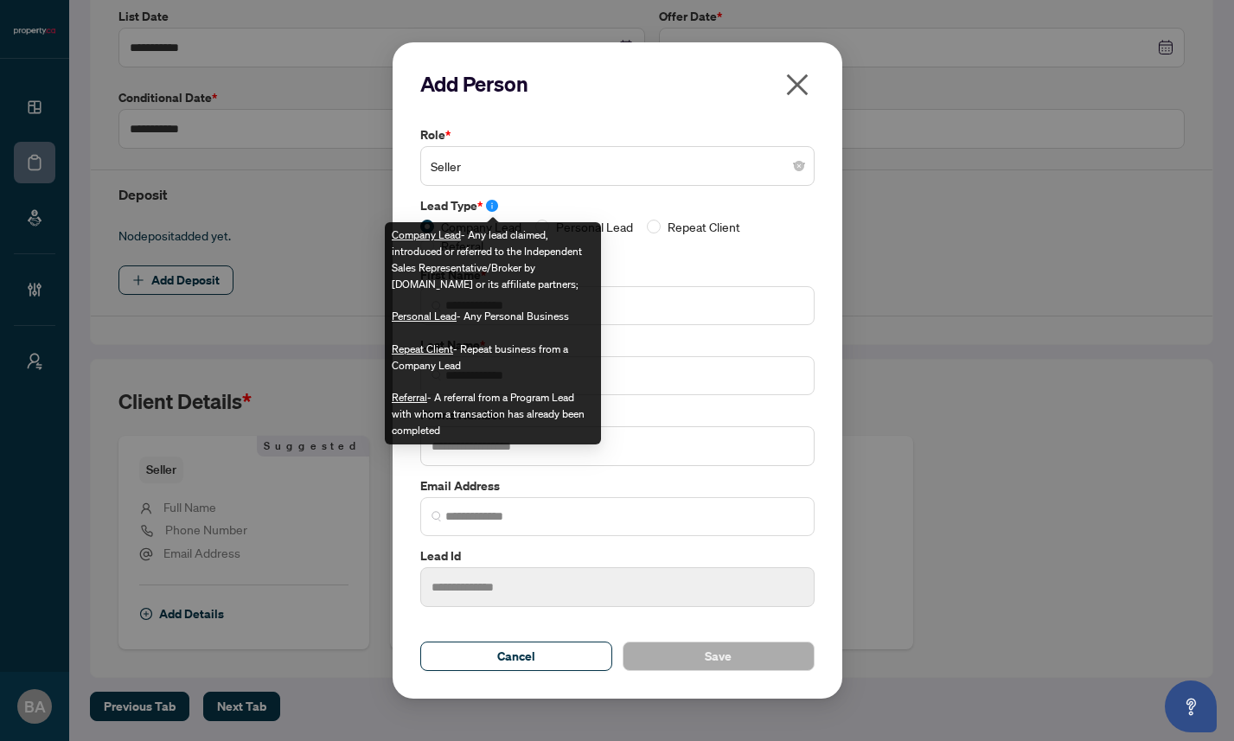
click at [492, 206] on icon "info-circle" at bounding box center [492, 206] width 12 height 12
click at [525, 206] on label "Lead Type *" at bounding box center [617, 205] width 394 height 19
click at [494, 206] on icon "info-circle" at bounding box center [492, 206] width 12 height 12
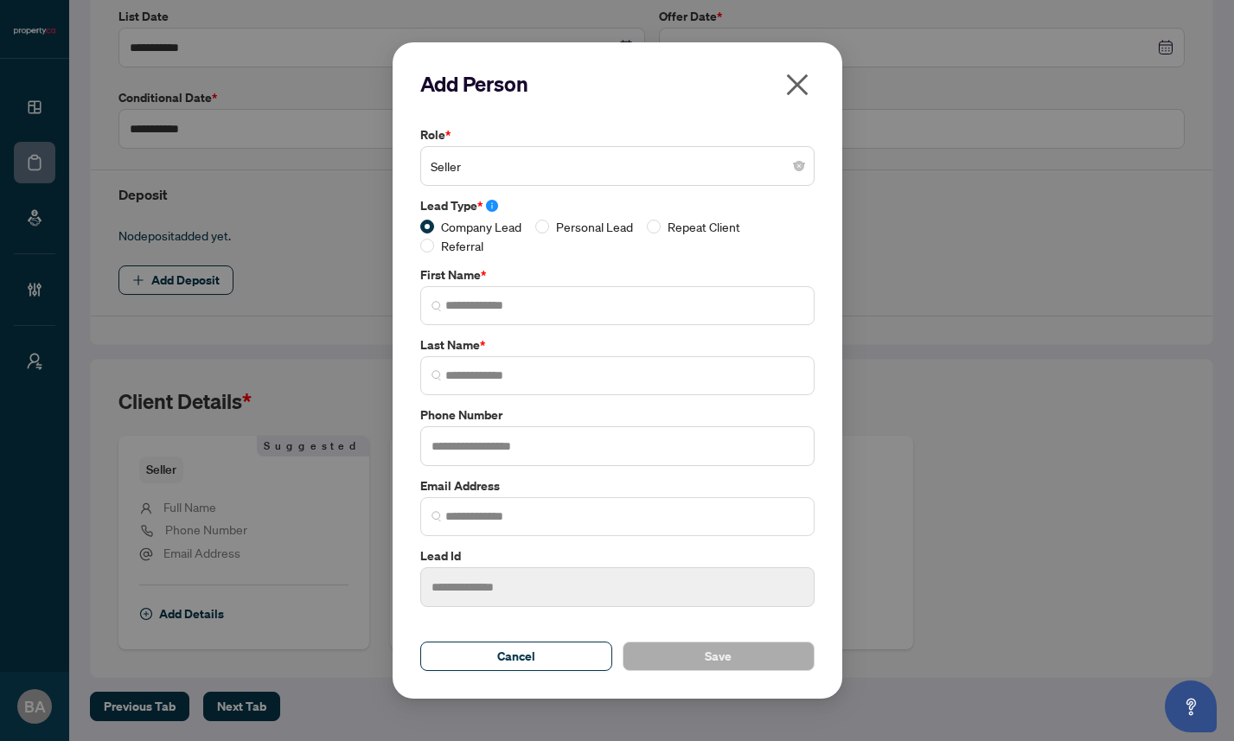
click at [521, 206] on label "Lead Type *" at bounding box center [617, 205] width 394 height 19
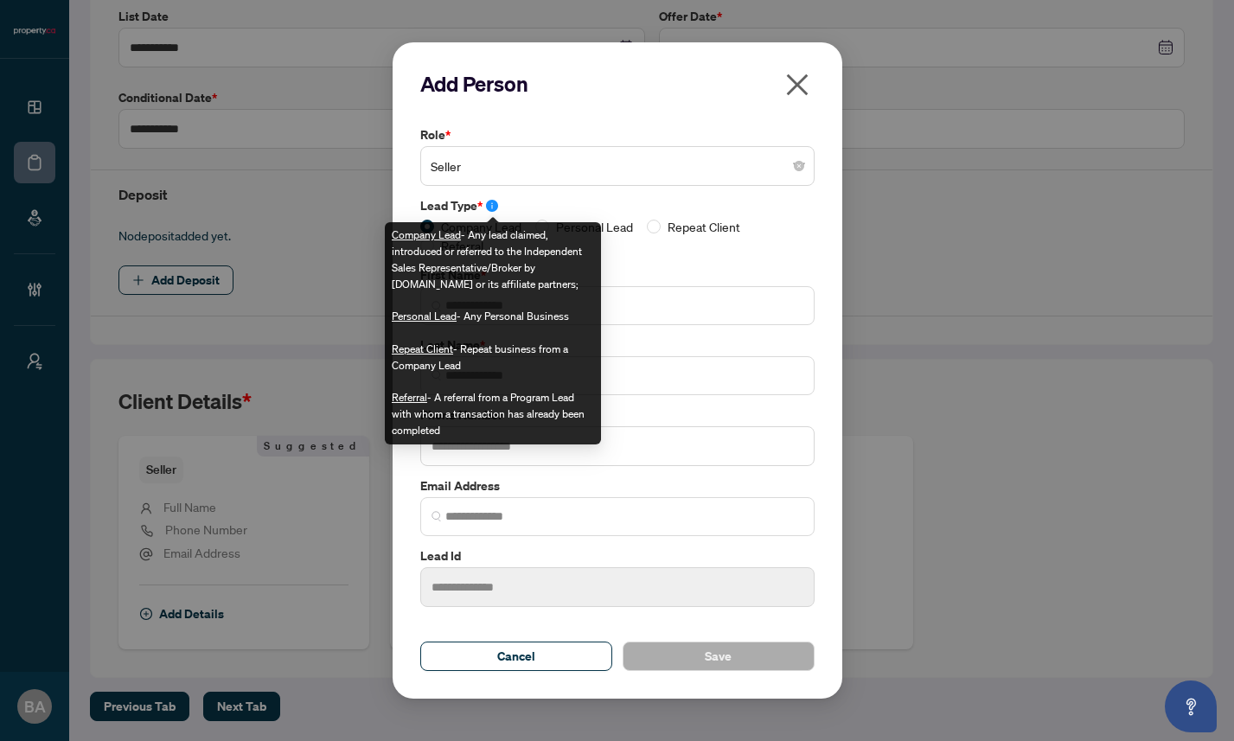
click at [493, 207] on icon "info-circle" at bounding box center [492, 206] width 12 height 12
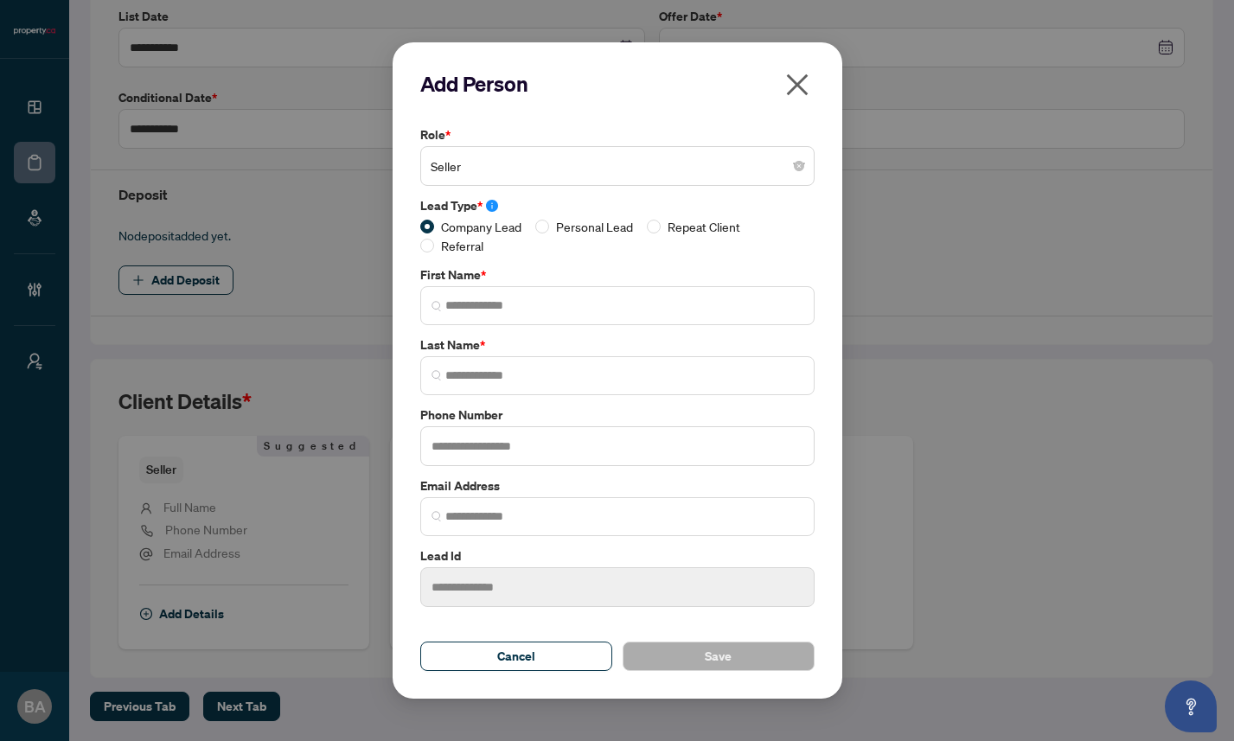
click at [696, 99] on div "Add Person" at bounding box center [617, 90] width 394 height 41
click at [800, 86] on icon "close" at bounding box center [797, 85] width 22 height 22
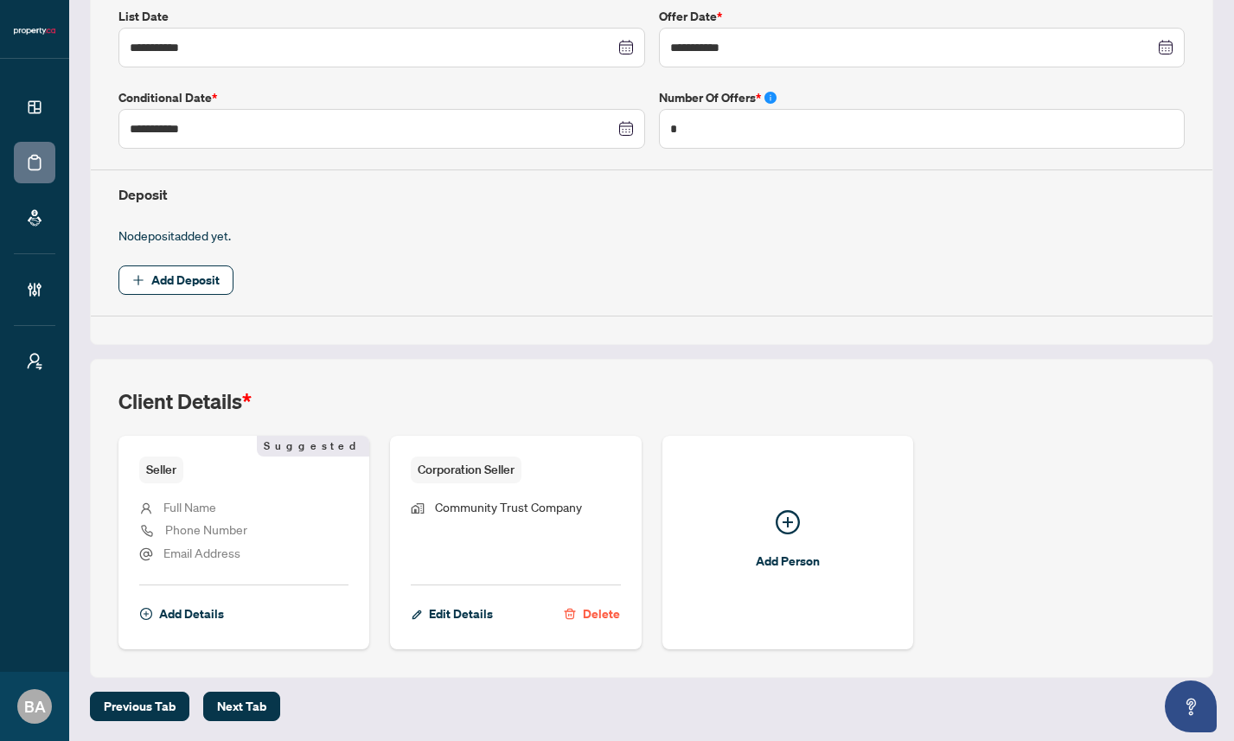
click at [800, 88] on label "Number of offers *" at bounding box center [922, 97] width 526 height 19
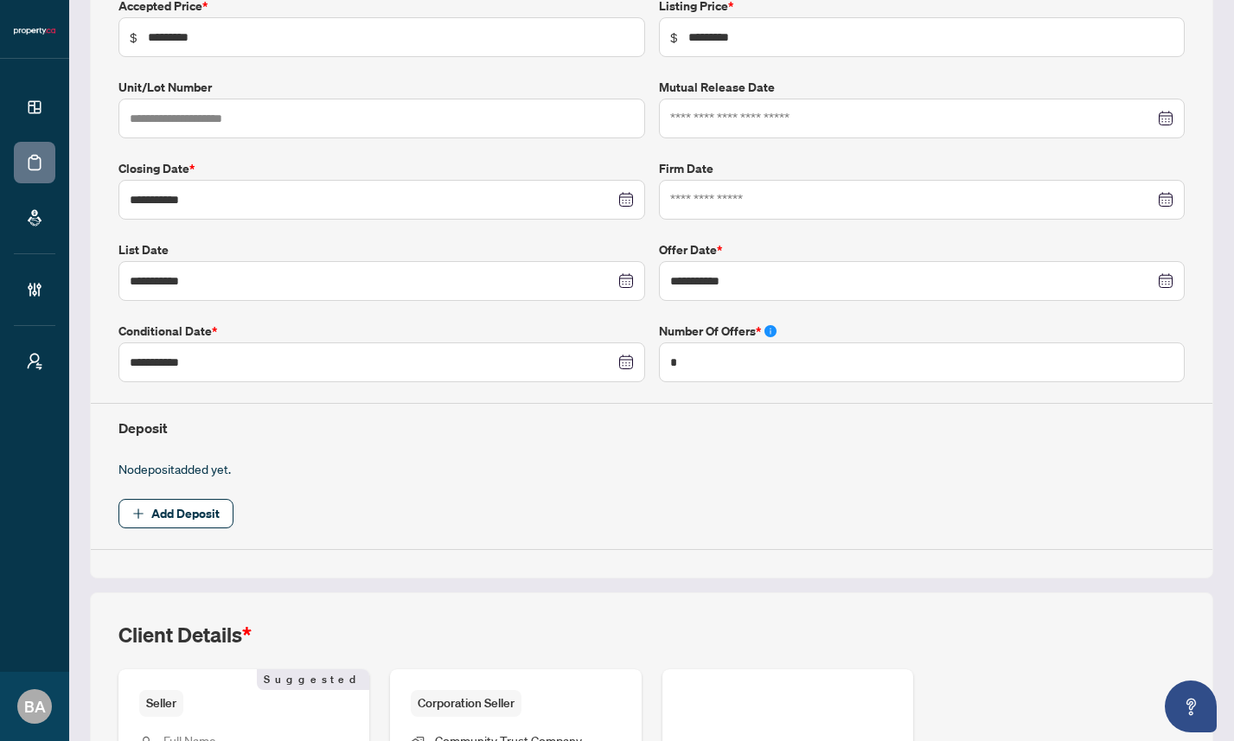
scroll to position [0, 0]
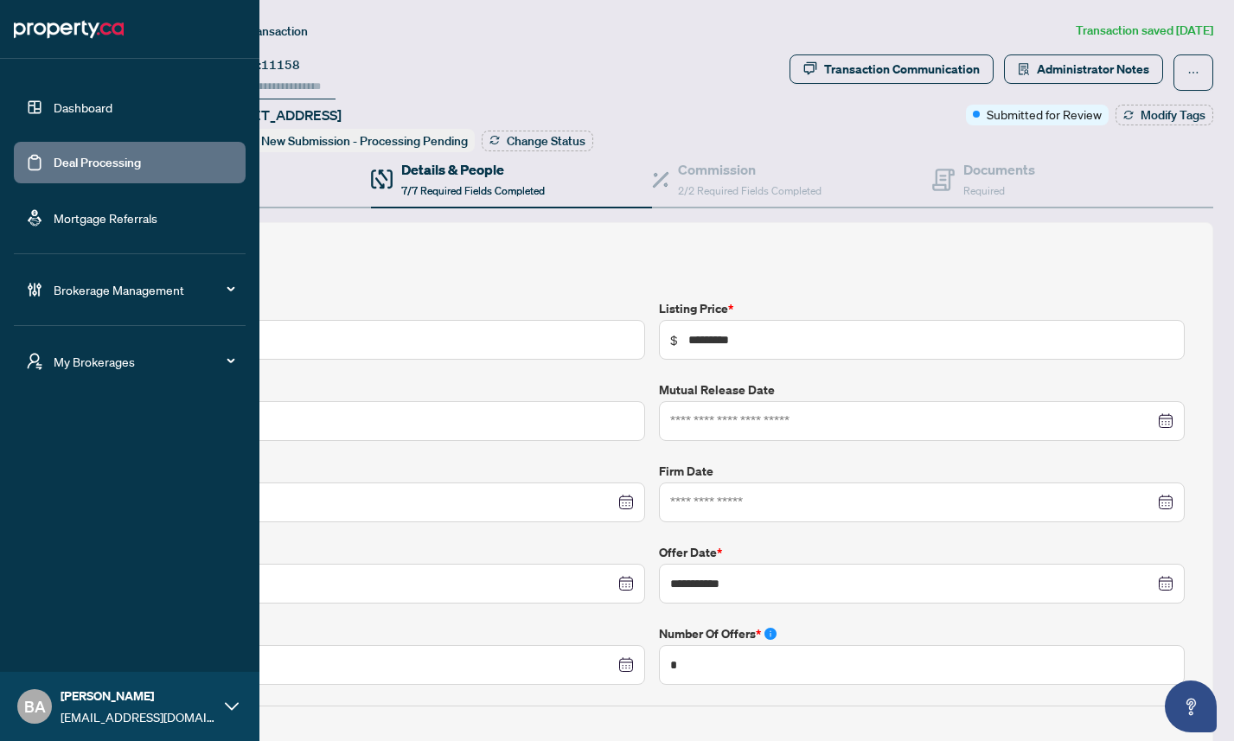
click at [82, 105] on link "Dashboard" at bounding box center [83, 107] width 59 height 16
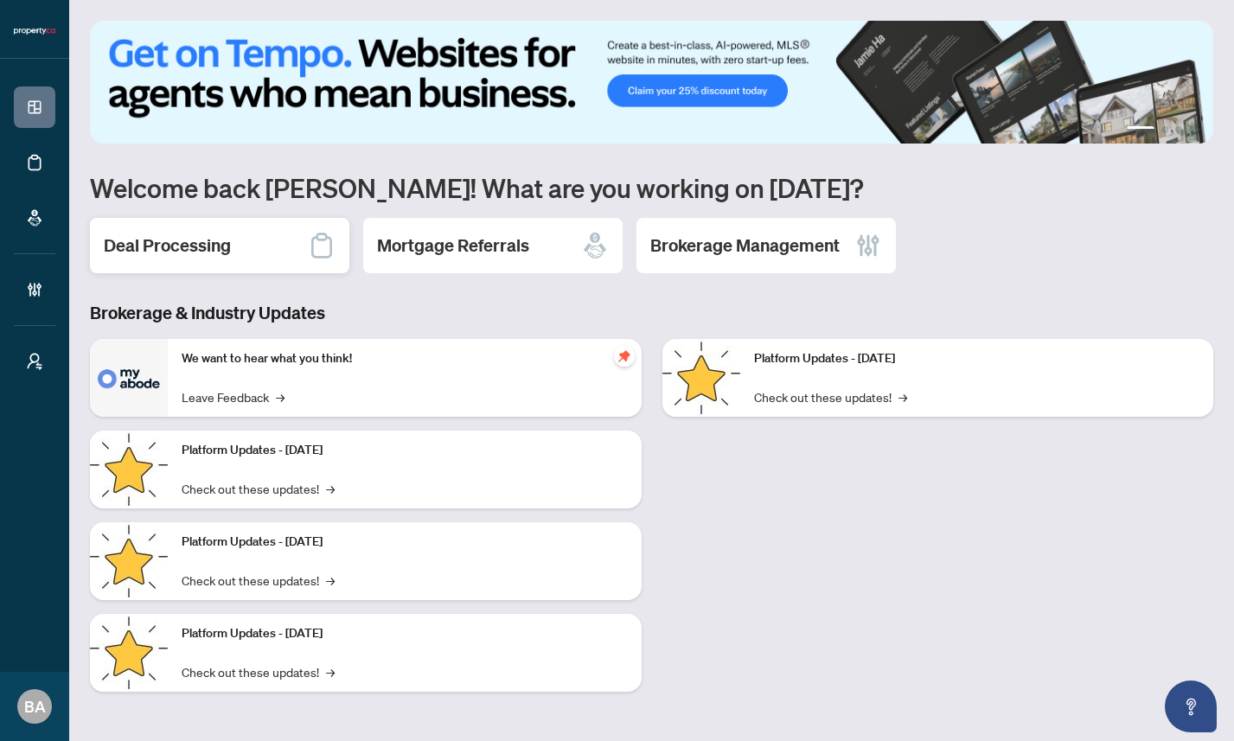
click at [214, 242] on h2 "Deal Processing" at bounding box center [167, 245] width 127 height 24
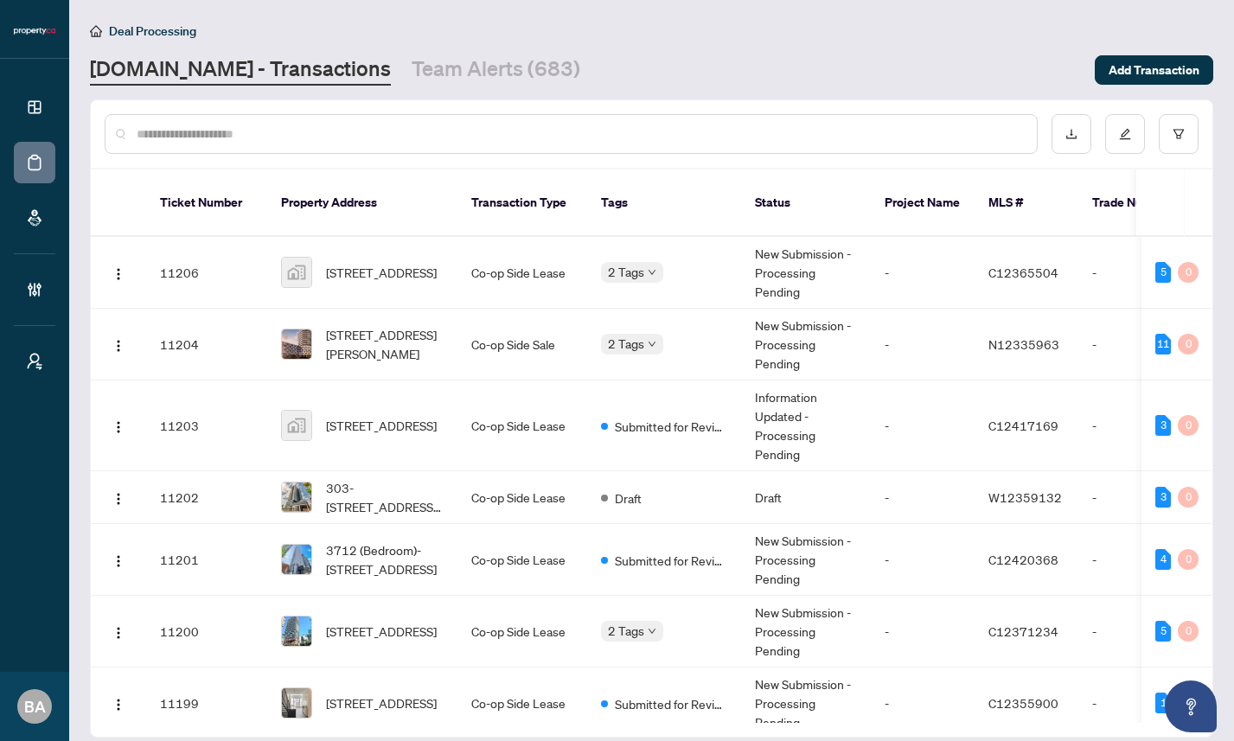
click at [273, 133] on input "text" at bounding box center [580, 133] width 886 height 19
paste input "*****"
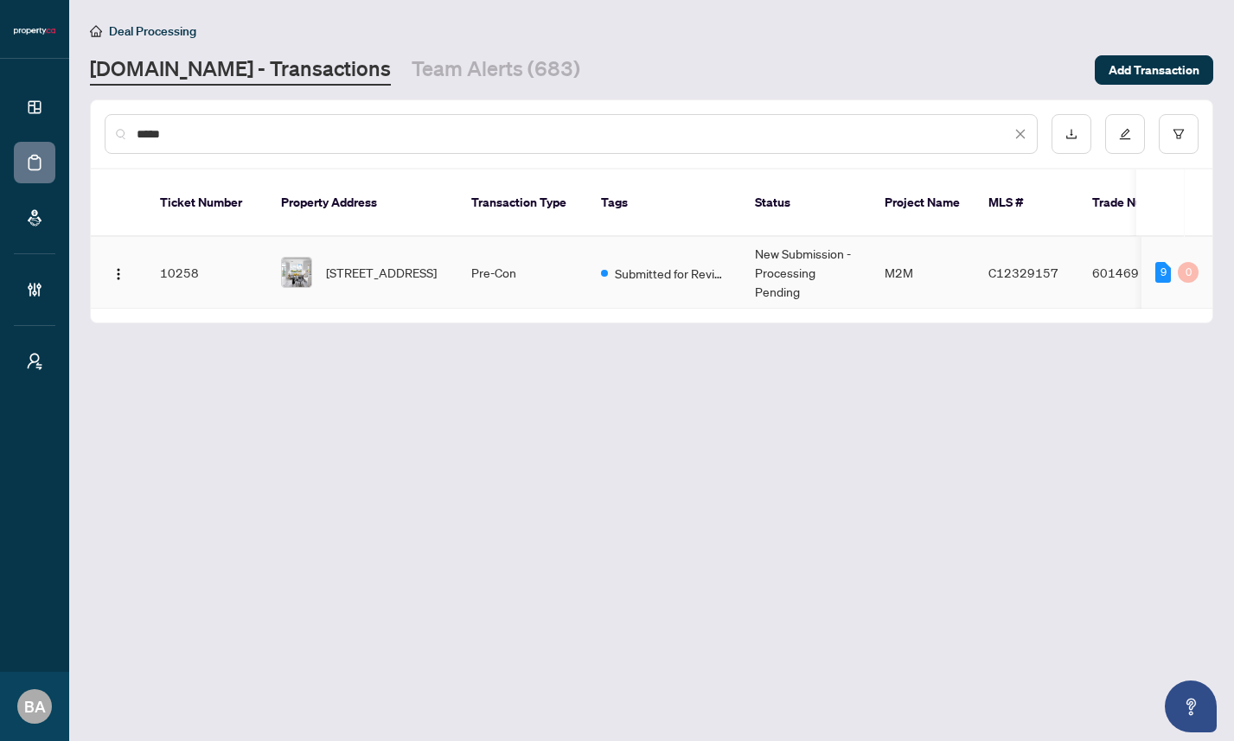
type input "*****"
click at [226, 269] on td "10258" at bounding box center [206, 273] width 121 height 72
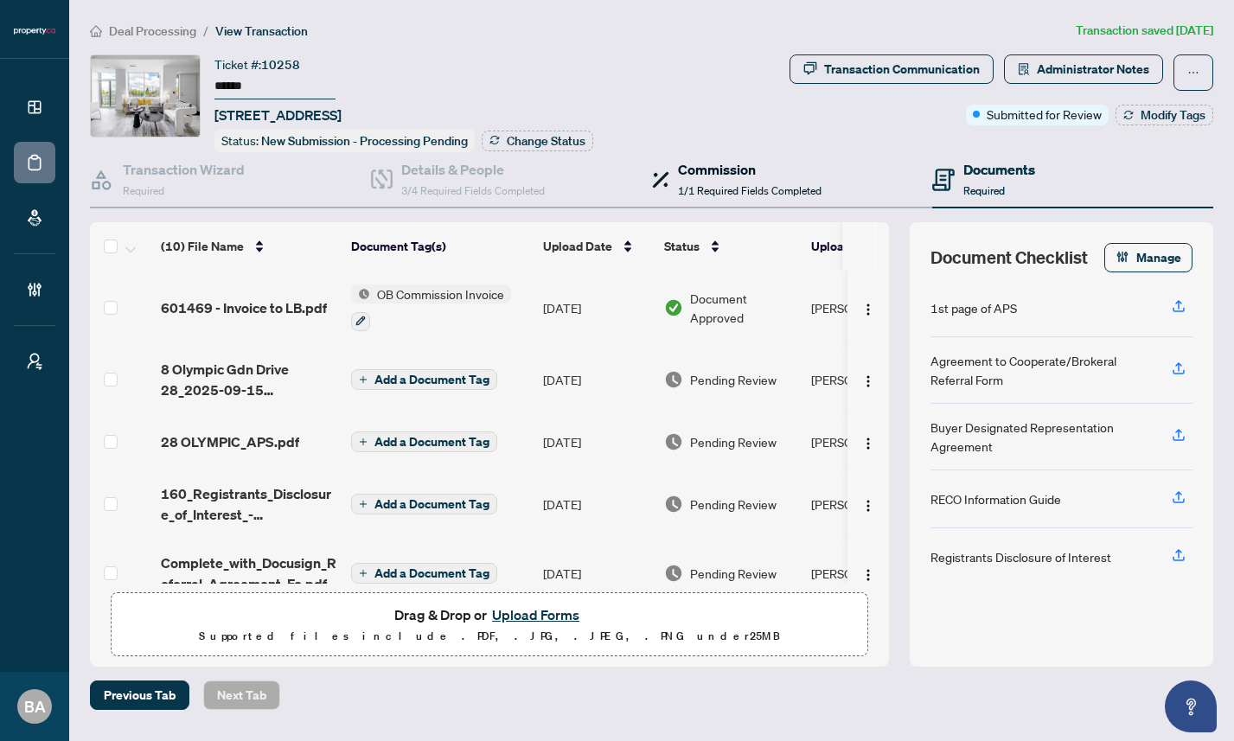
click at [731, 174] on h4 "Commission" at bounding box center [750, 169] width 144 height 21
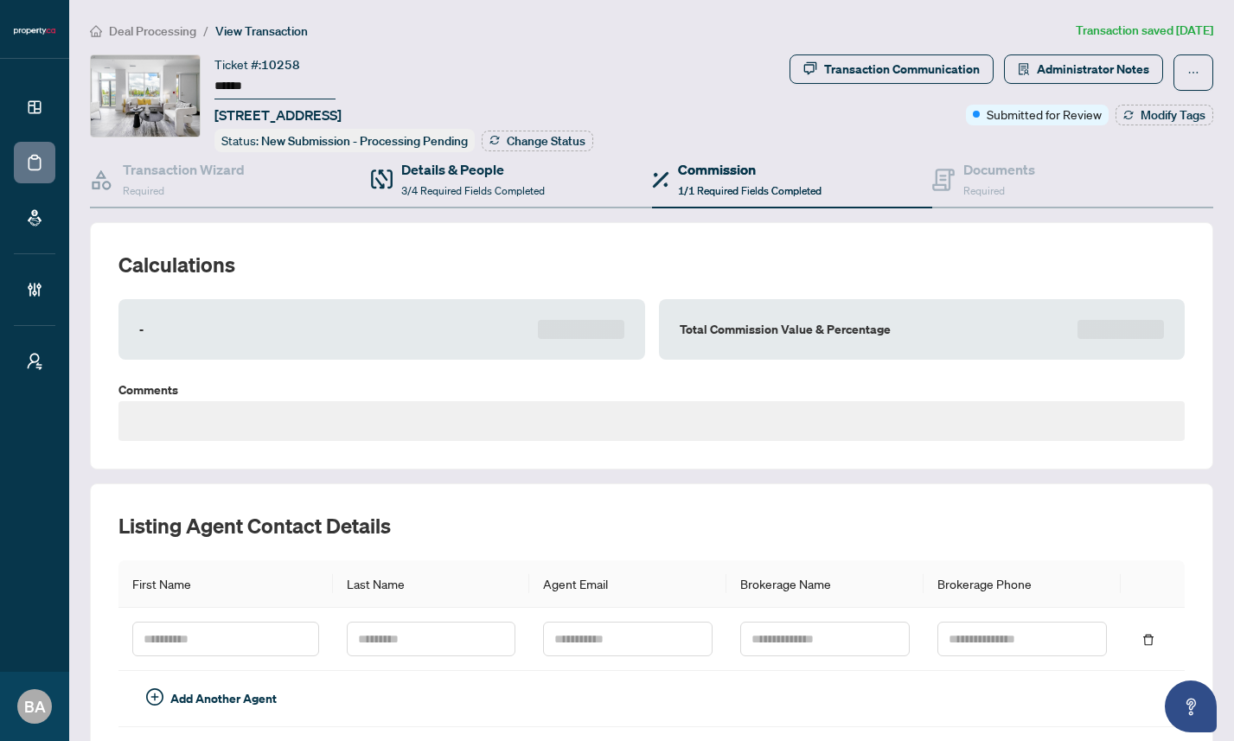
type textarea "**********"
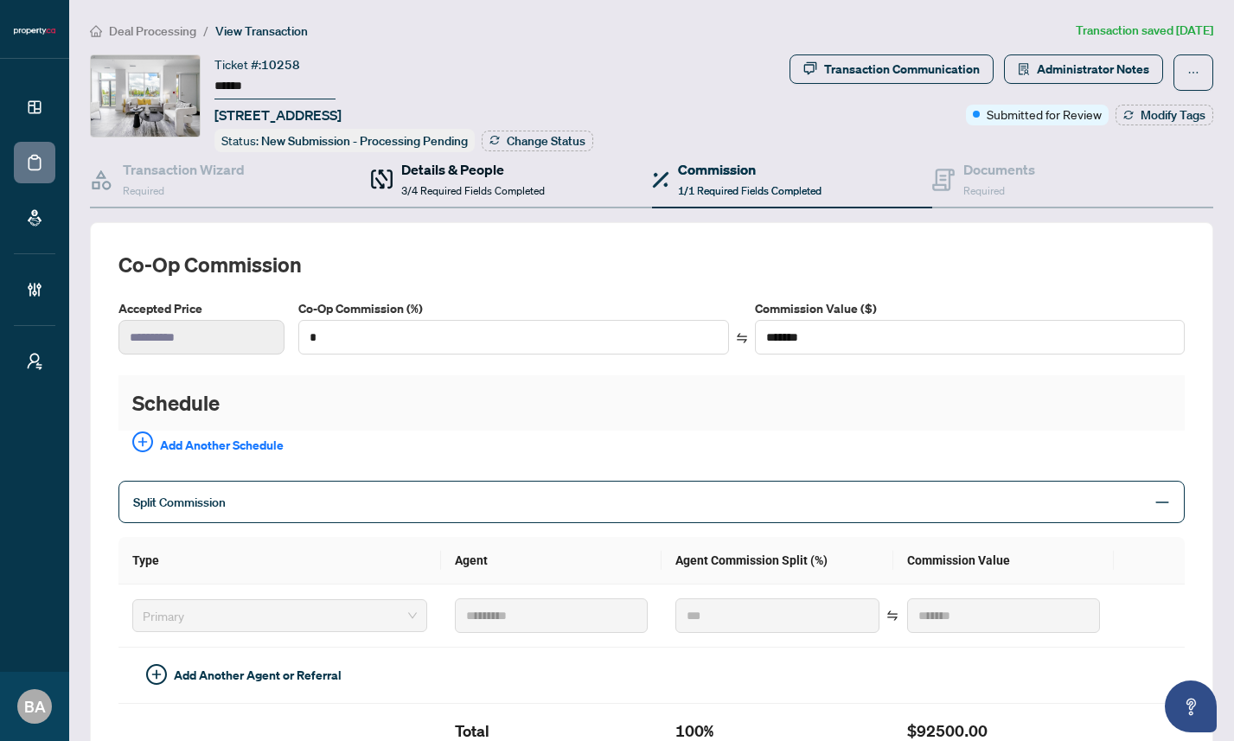
click at [457, 185] on span "3/4 Required Fields Completed" at bounding box center [473, 190] width 144 height 13
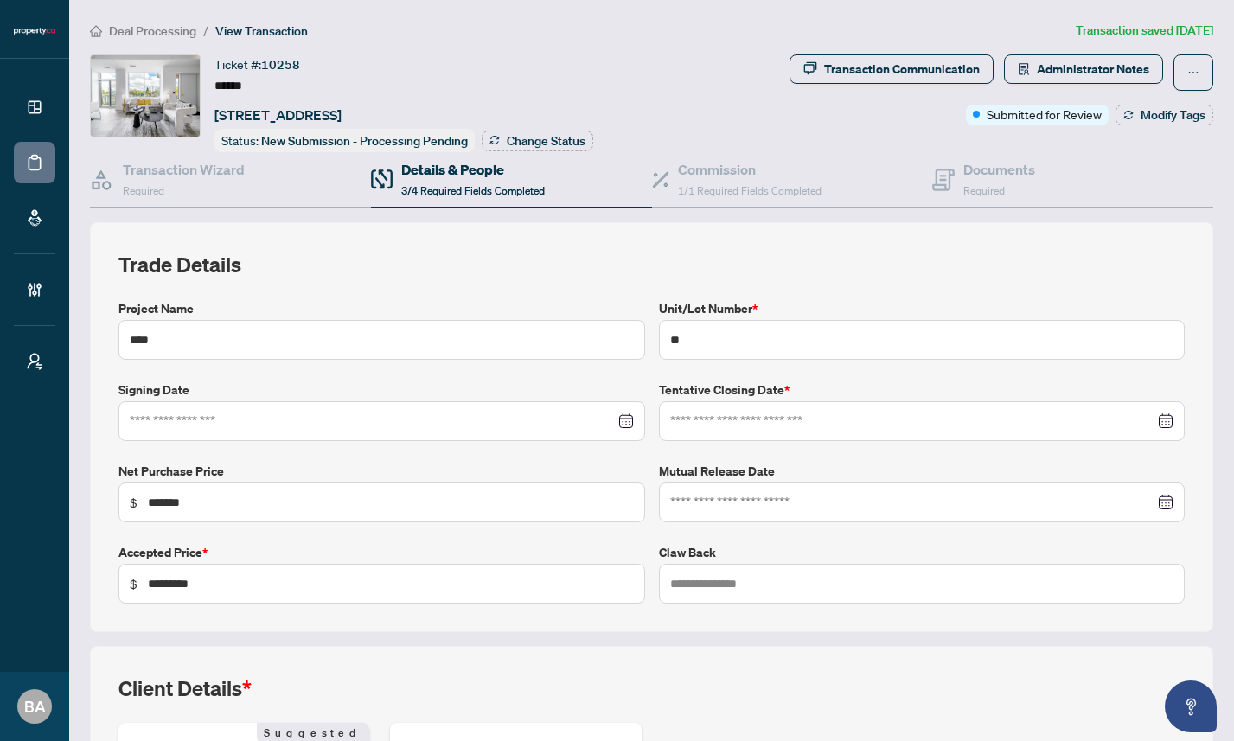
type input "**********"
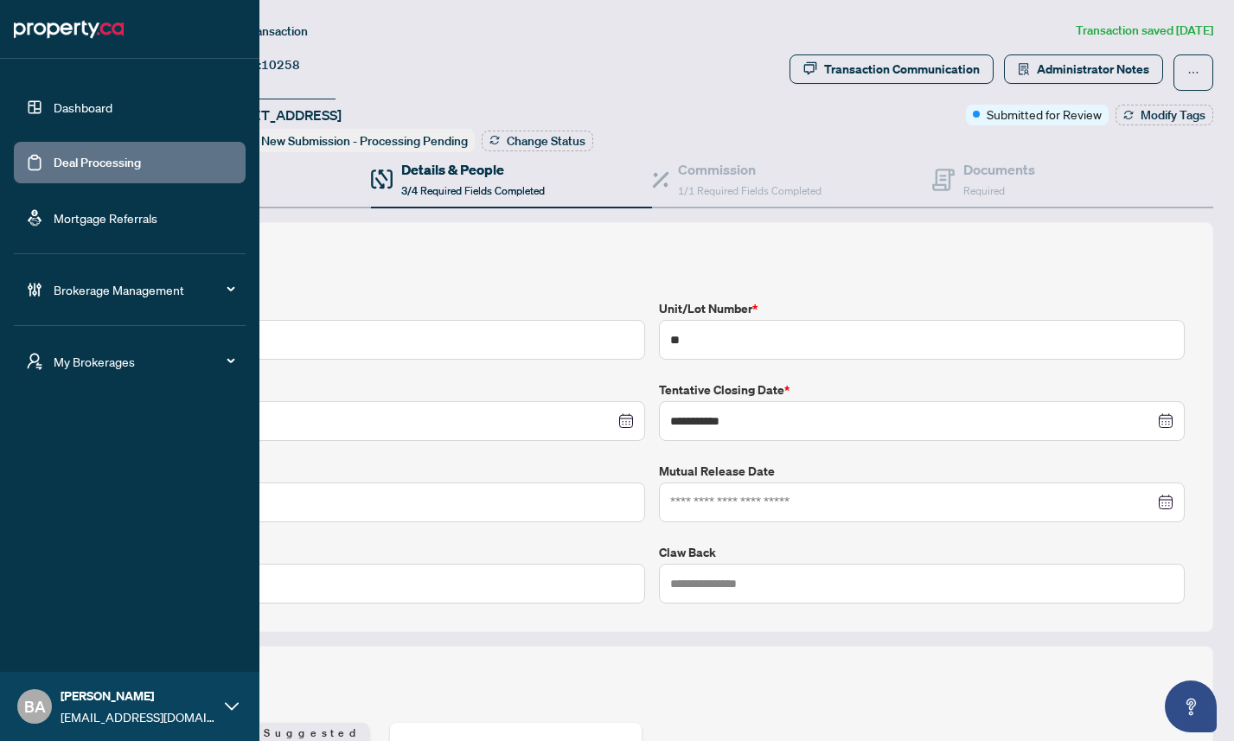
click at [75, 103] on link "Dashboard" at bounding box center [83, 107] width 59 height 16
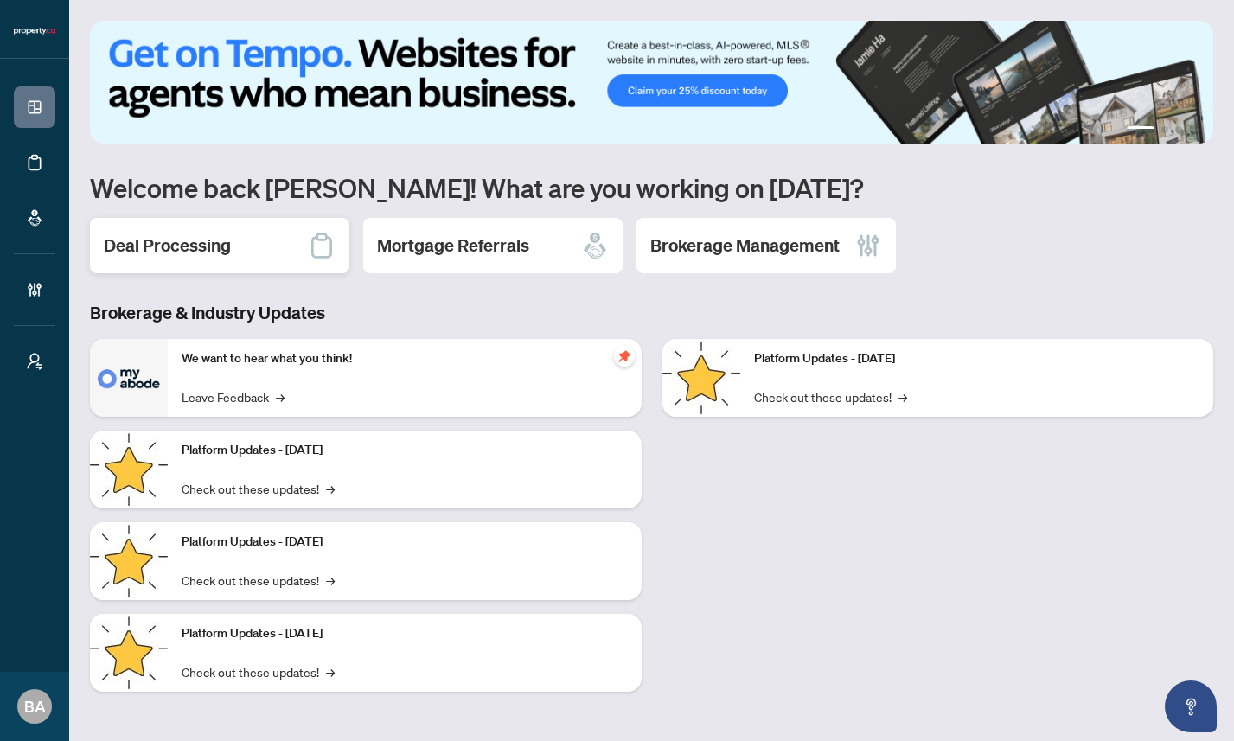
click at [249, 238] on div "Deal Processing" at bounding box center [219, 245] width 259 height 55
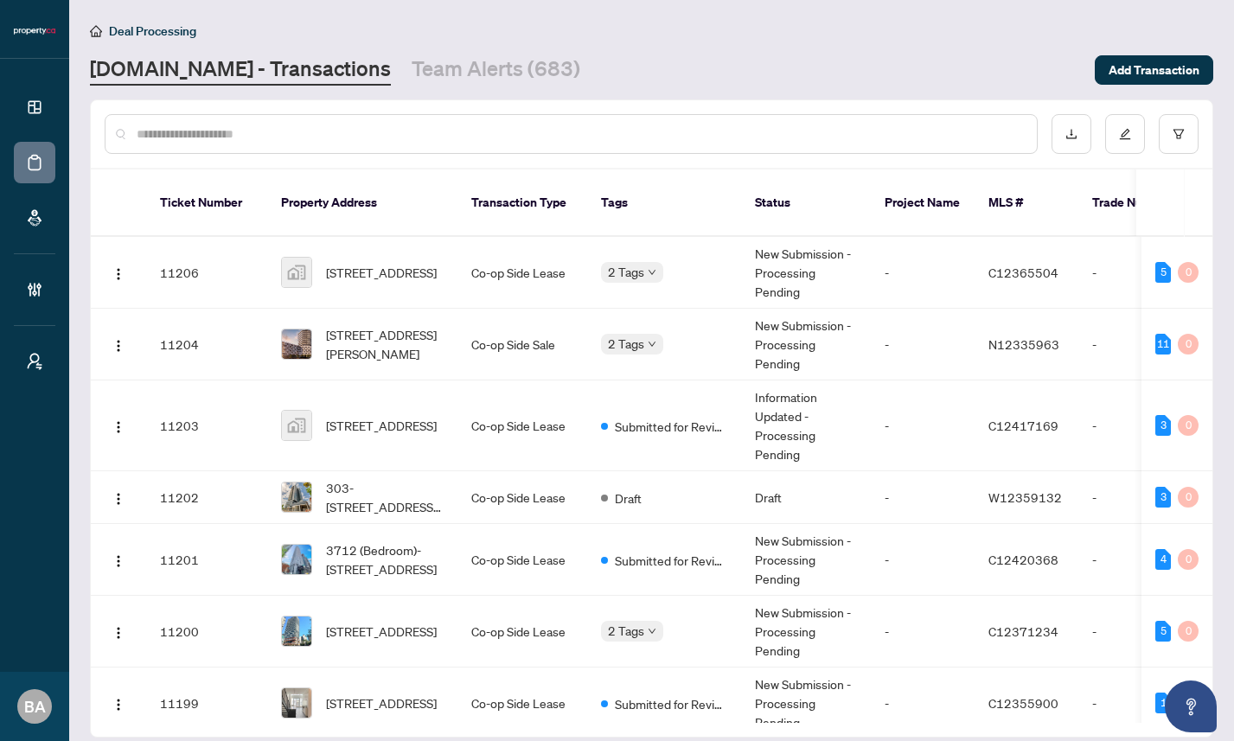
click at [343, 129] on input "text" at bounding box center [580, 133] width 886 height 19
paste input "*****"
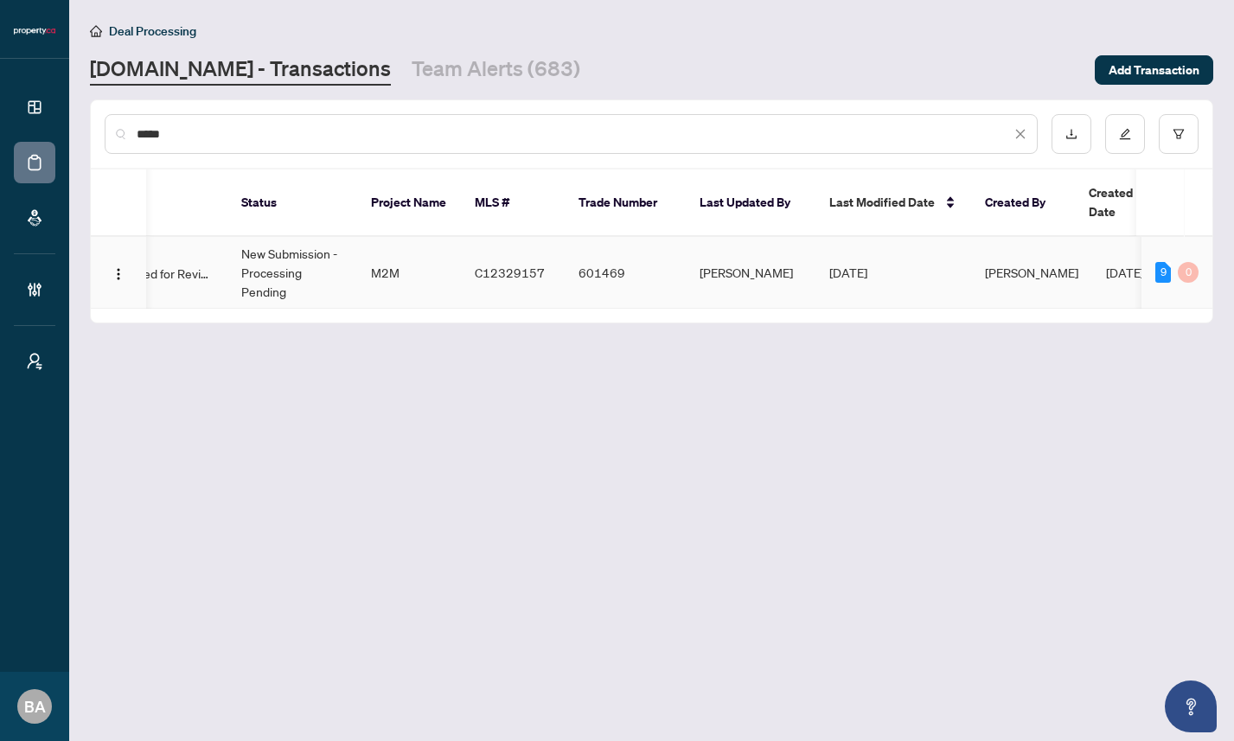
scroll to position [0, 531]
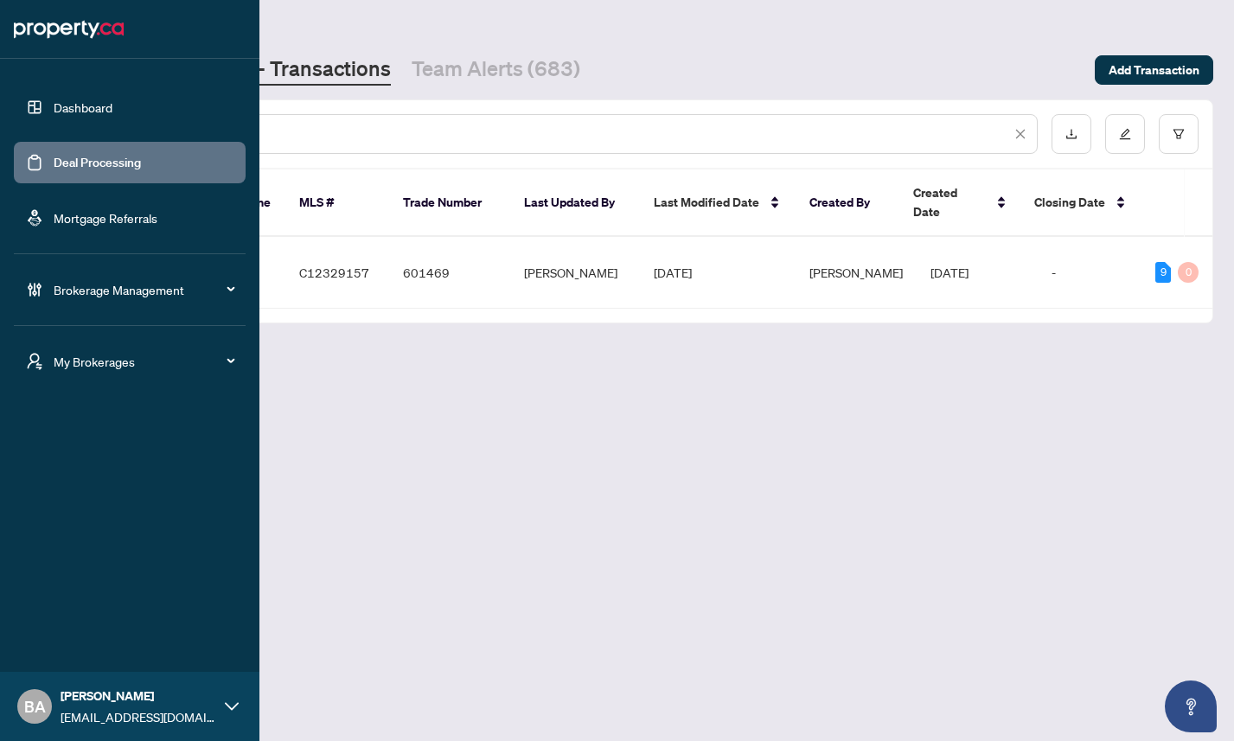
type input "*****"
click at [61, 109] on link "Dashboard" at bounding box center [83, 107] width 59 height 16
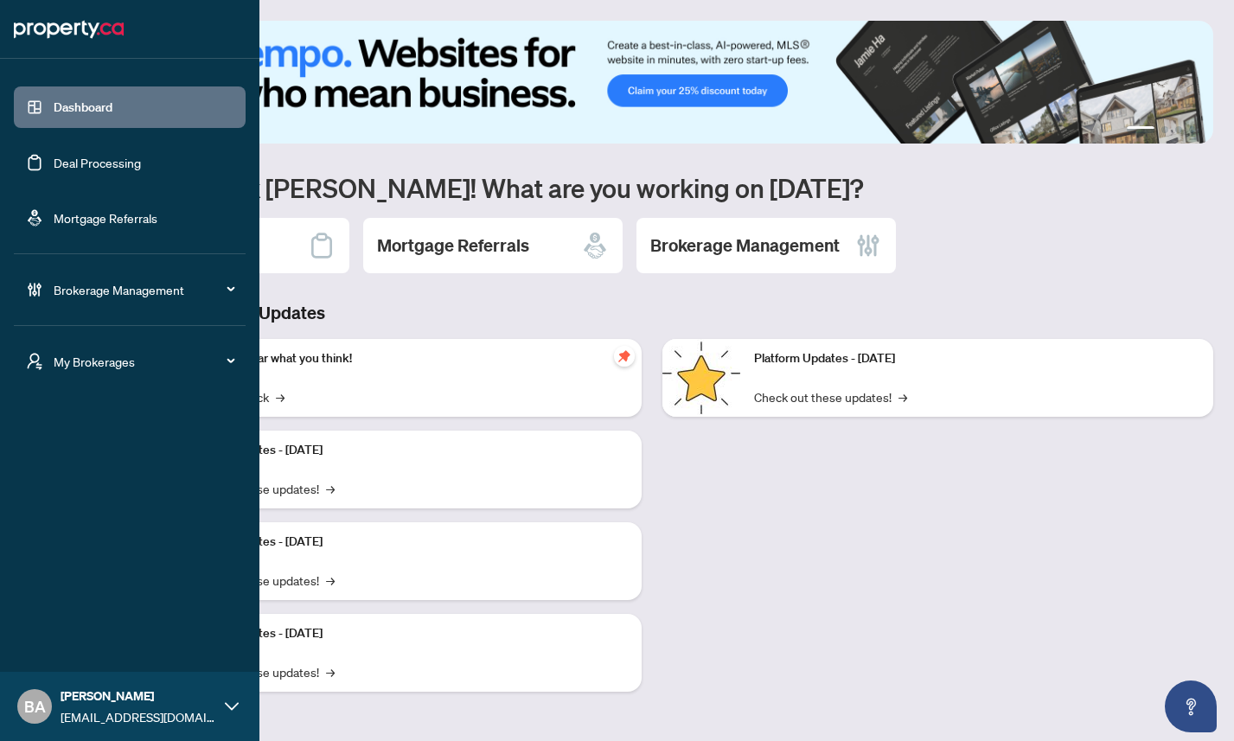
click at [115, 290] on span "Brokerage Management" at bounding box center [144, 289] width 180 height 19
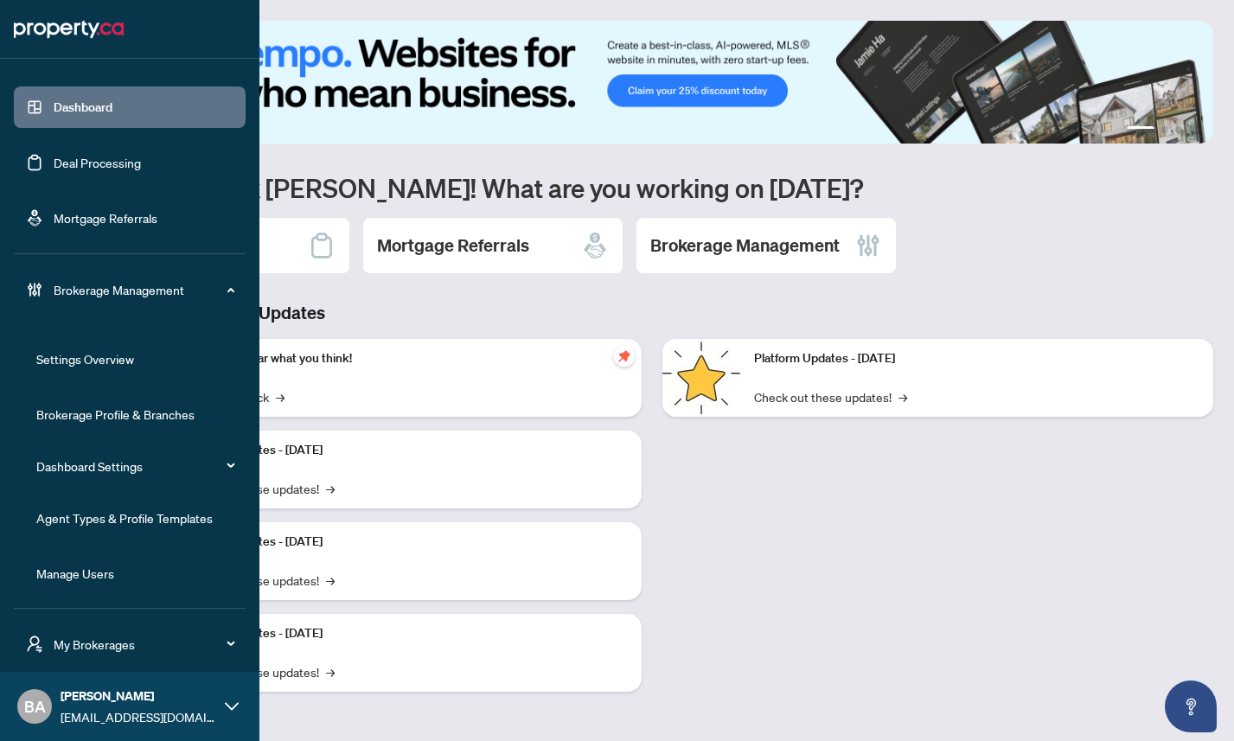
click at [86, 411] on link "Brokerage Profile & Branches" at bounding box center [115, 414] width 158 height 16
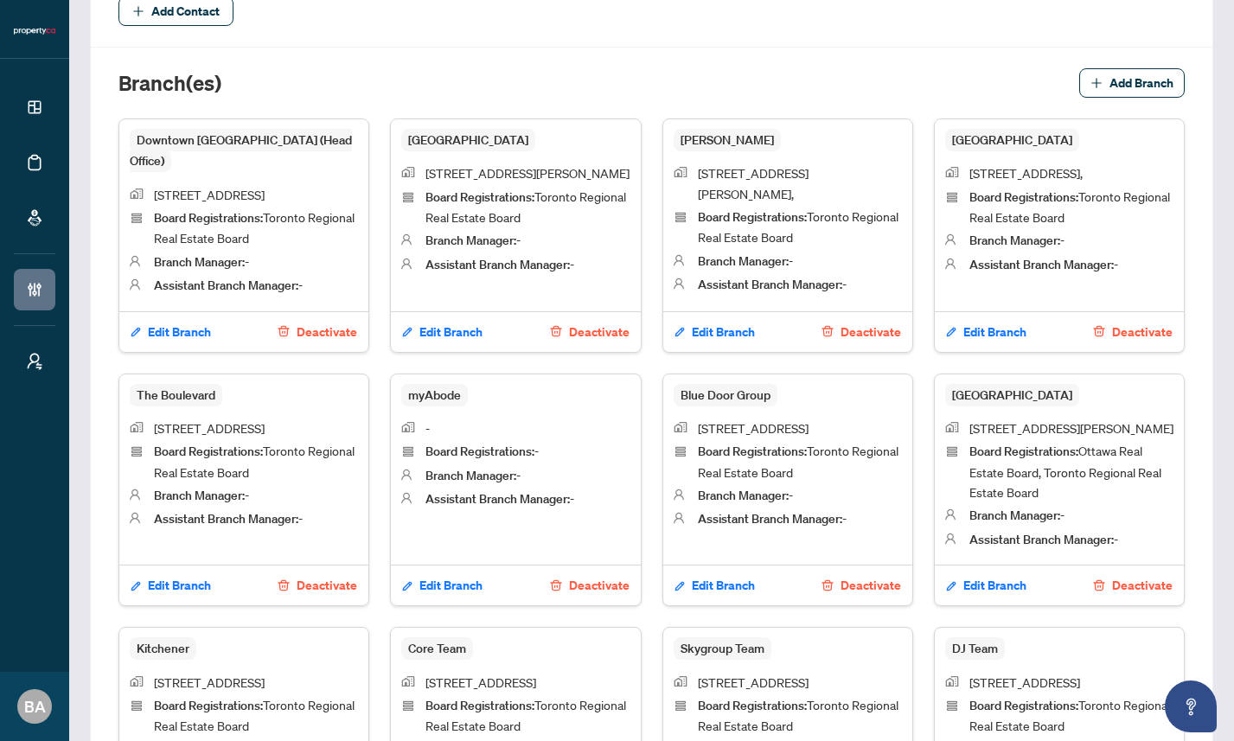
scroll to position [715, 0]
click at [367, 77] on div "Branch(es) Add Branch" at bounding box center [651, 95] width 1066 height 50
click at [495, 87] on div "Branch(es) Add Branch" at bounding box center [651, 95] width 1066 height 50
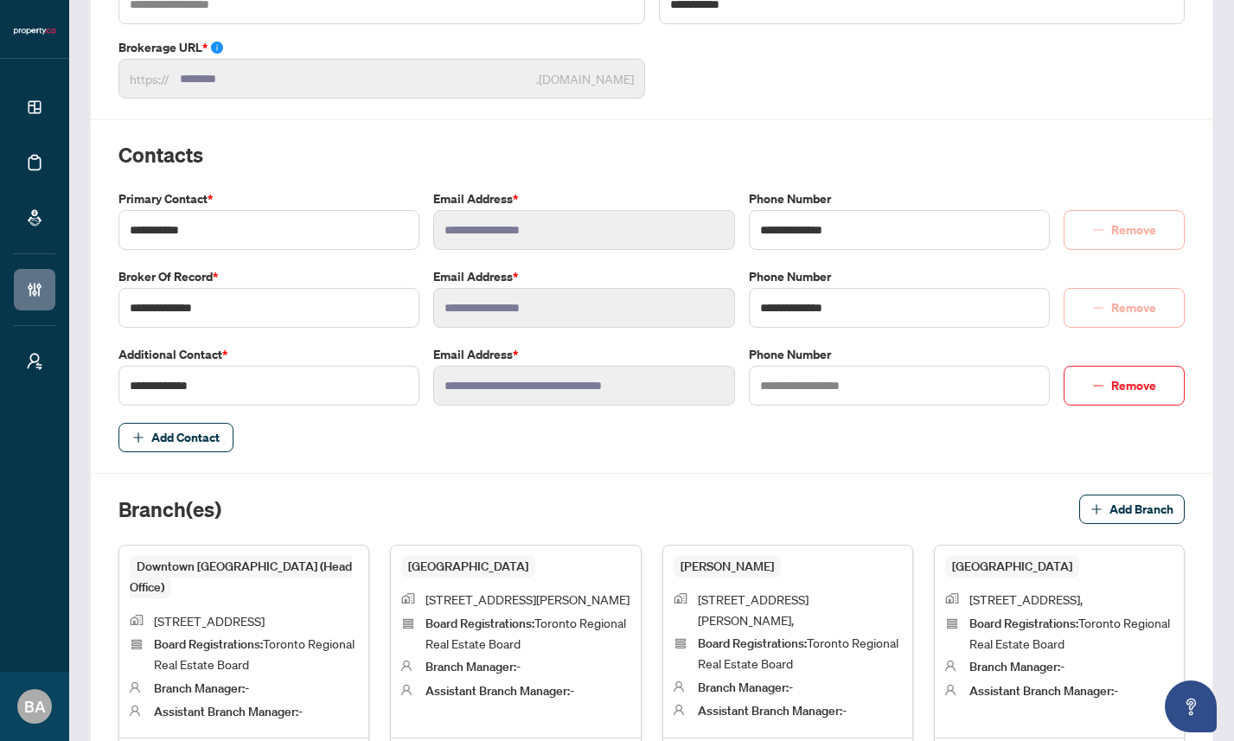
scroll to position [292, 0]
